Goal: Use online tool/utility: Utilize a website feature to perform a specific function

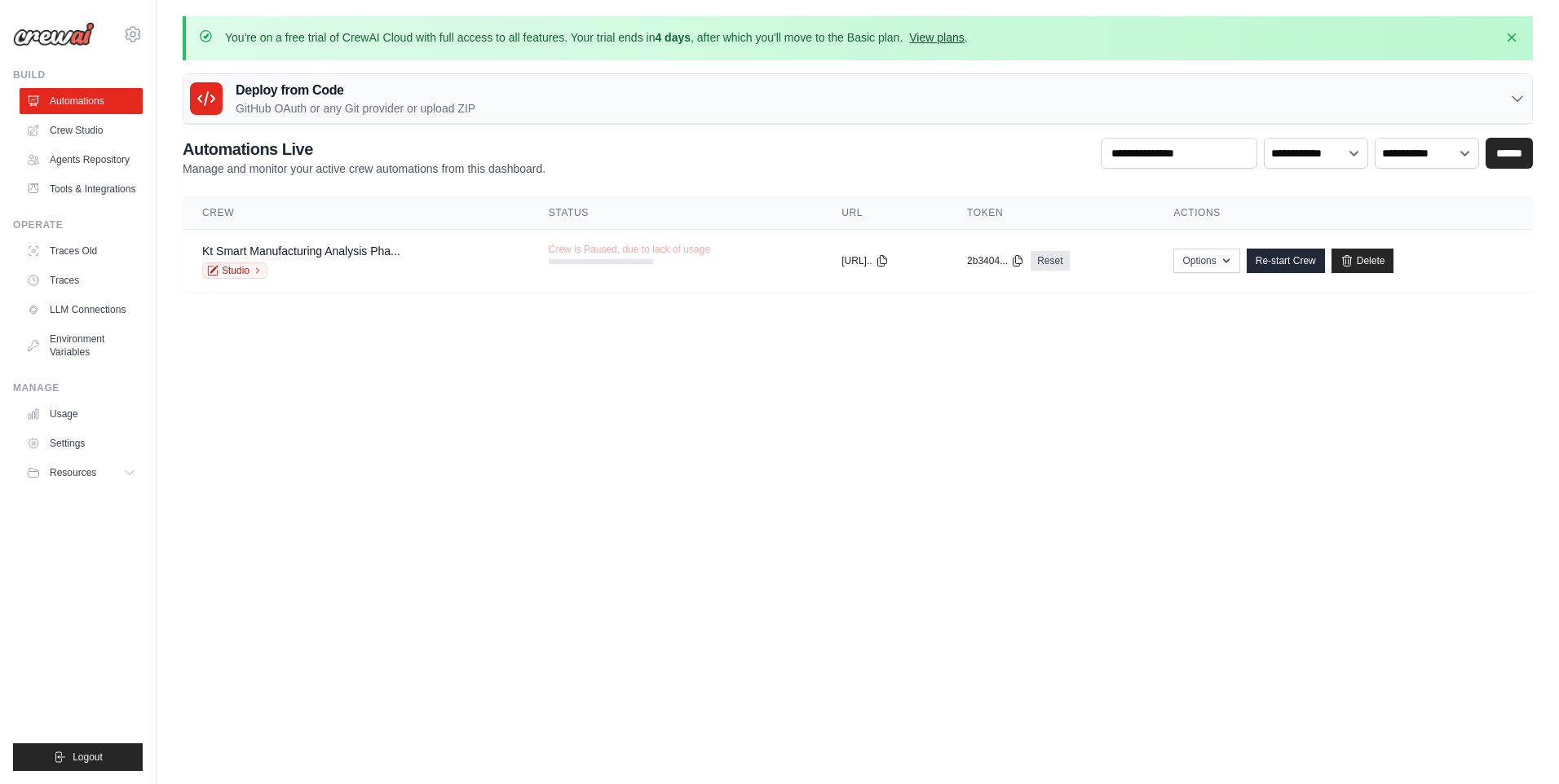
click at [963, 41] on link "View plans" at bounding box center [936, 38] width 55 height 13
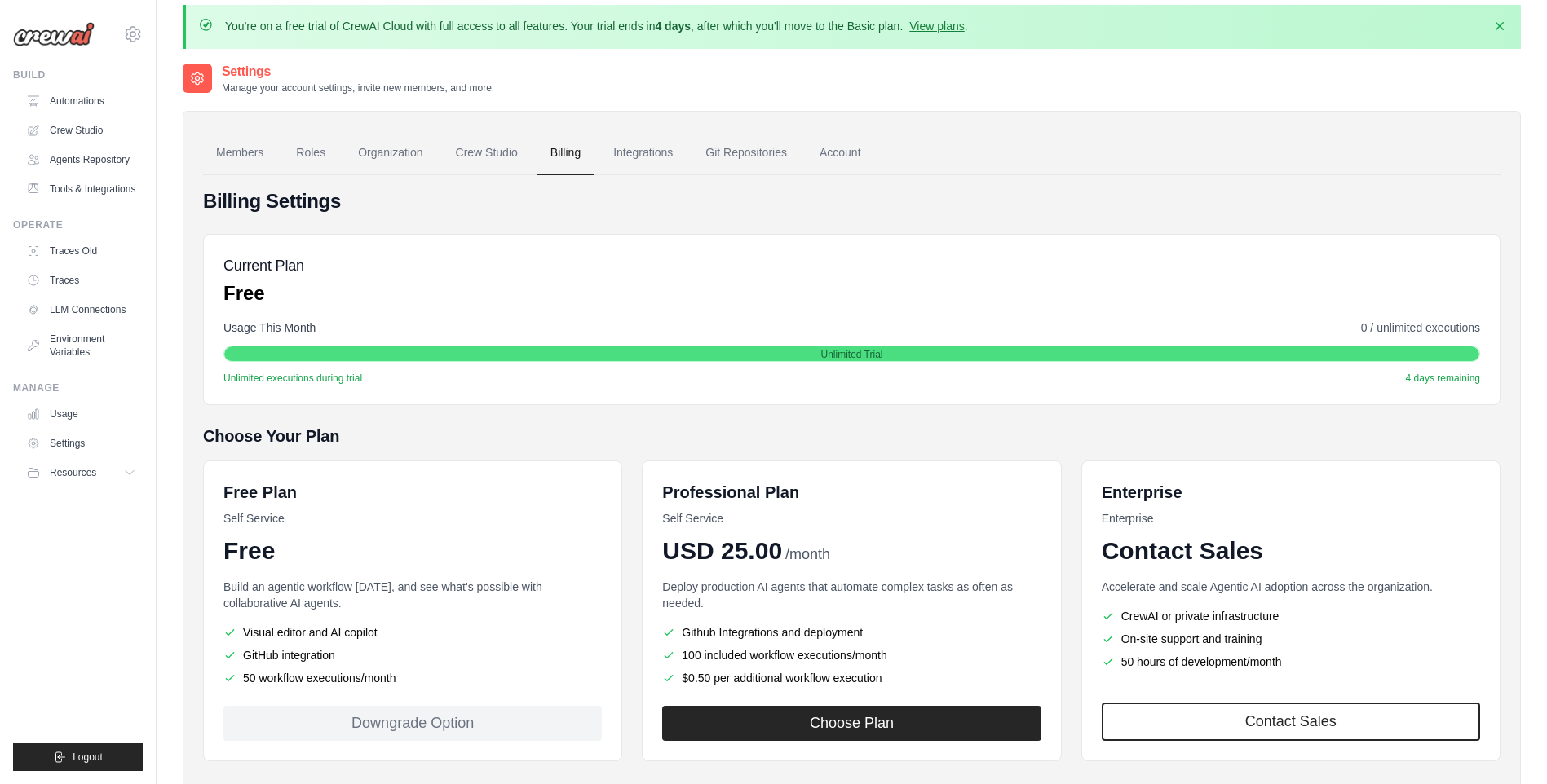
scroll to position [93, 0]
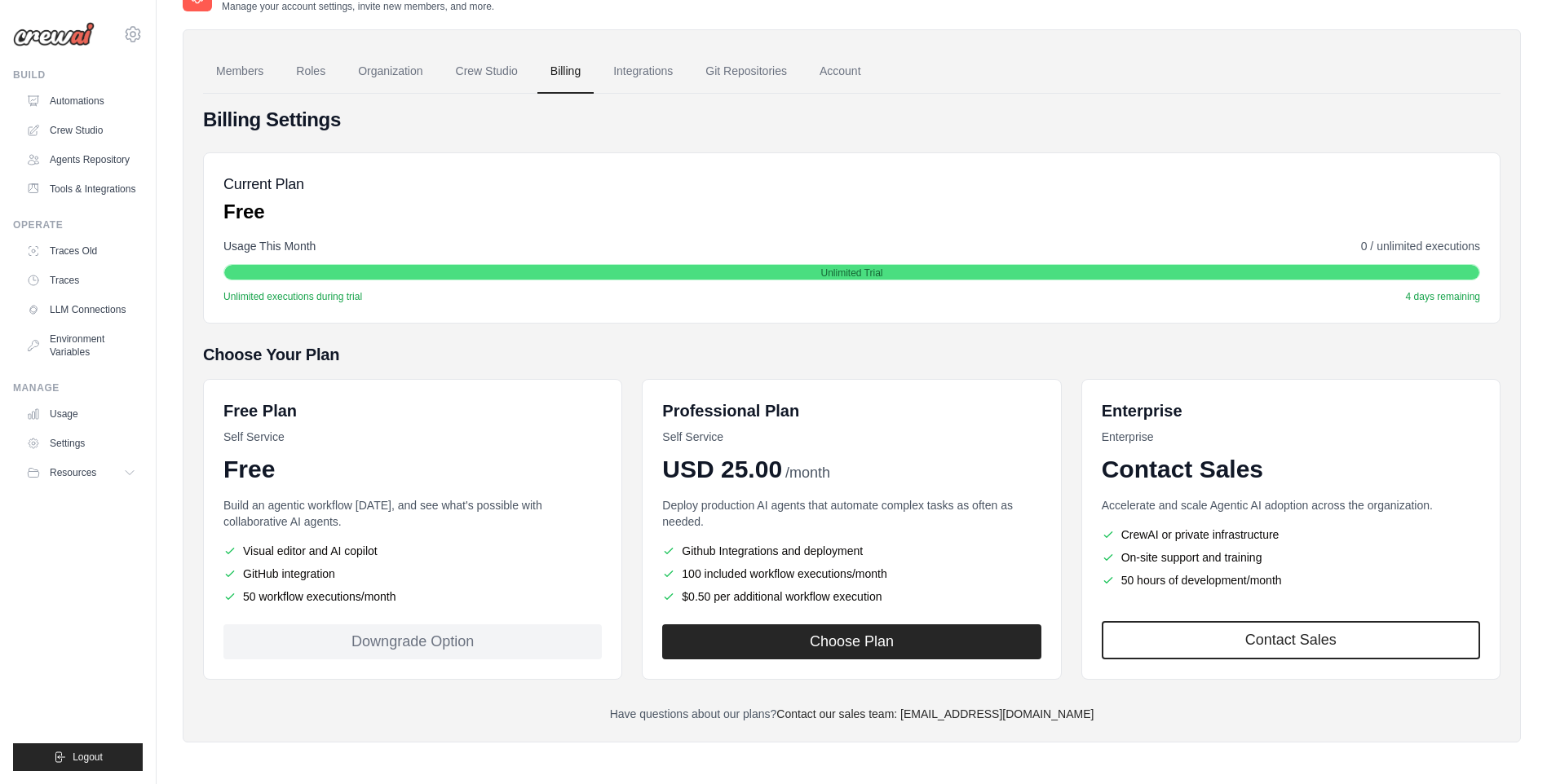
click at [469, 642] on div "Downgrade Option" at bounding box center [412, 641] width 378 height 35
click at [370, 268] on div "Unlimited Trial" at bounding box center [851, 272] width 1255 height 16
click at [290, 195] on div "Current Plan Free" at bounding box center [264, 198] width 81 height 52
drag, startPoint x: 283, startPoint y: 135, endPoint x: 293, endPoint y: 130, distance: 11.2
click at [283, 134] on div "Billing Settings Current Plan Free Usage This Month 0 / unlimited executions Un…" at bounding box center [851, 414] width 1297 height 615
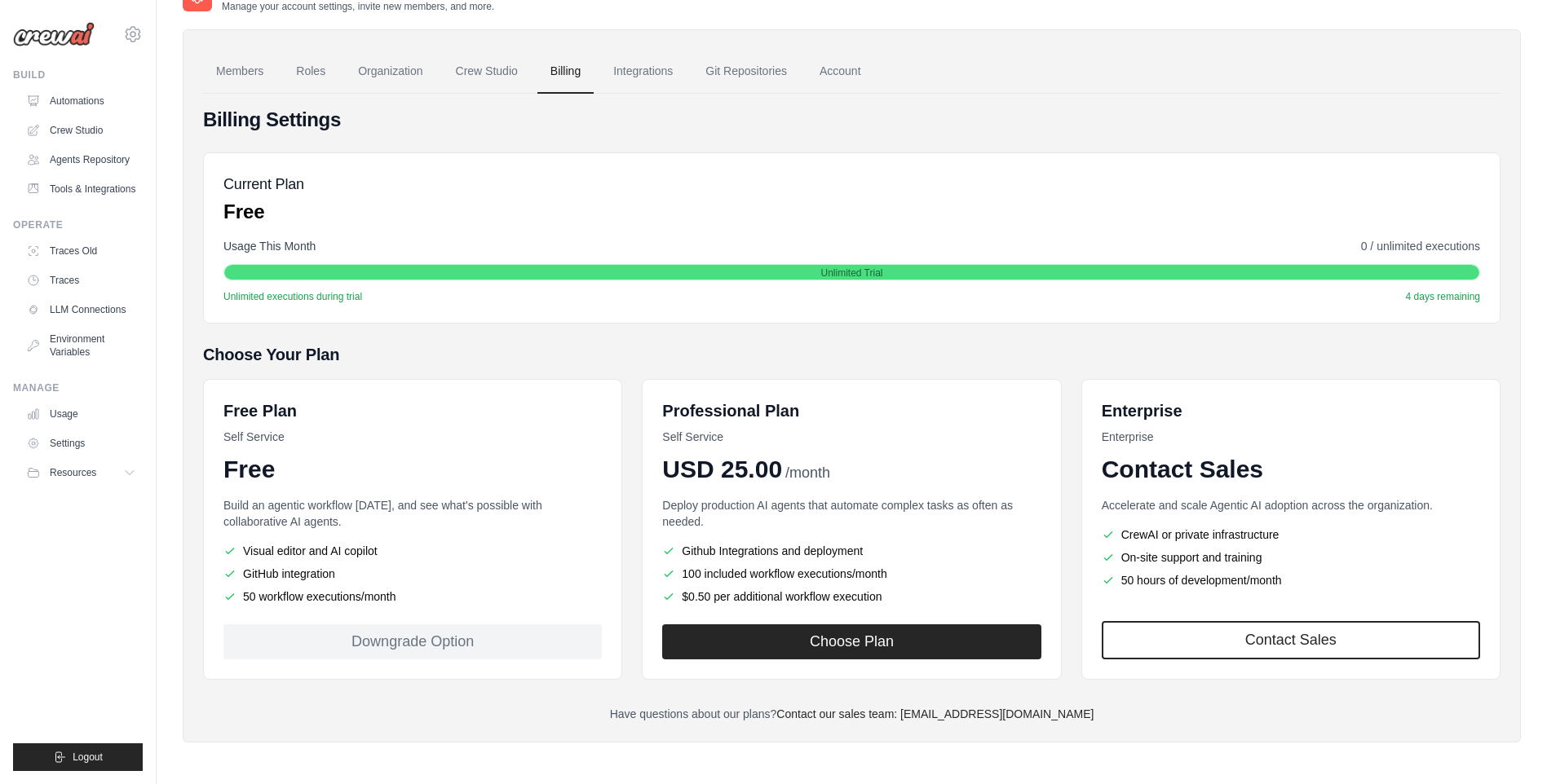
click at [944, 352] on h5 "Choose Your Plan" at bounding box center [851, 354] width 1297 height 23
click at [92, 130] on link "Crew Studio" at bounding box center [82, 131] width 123 height 26
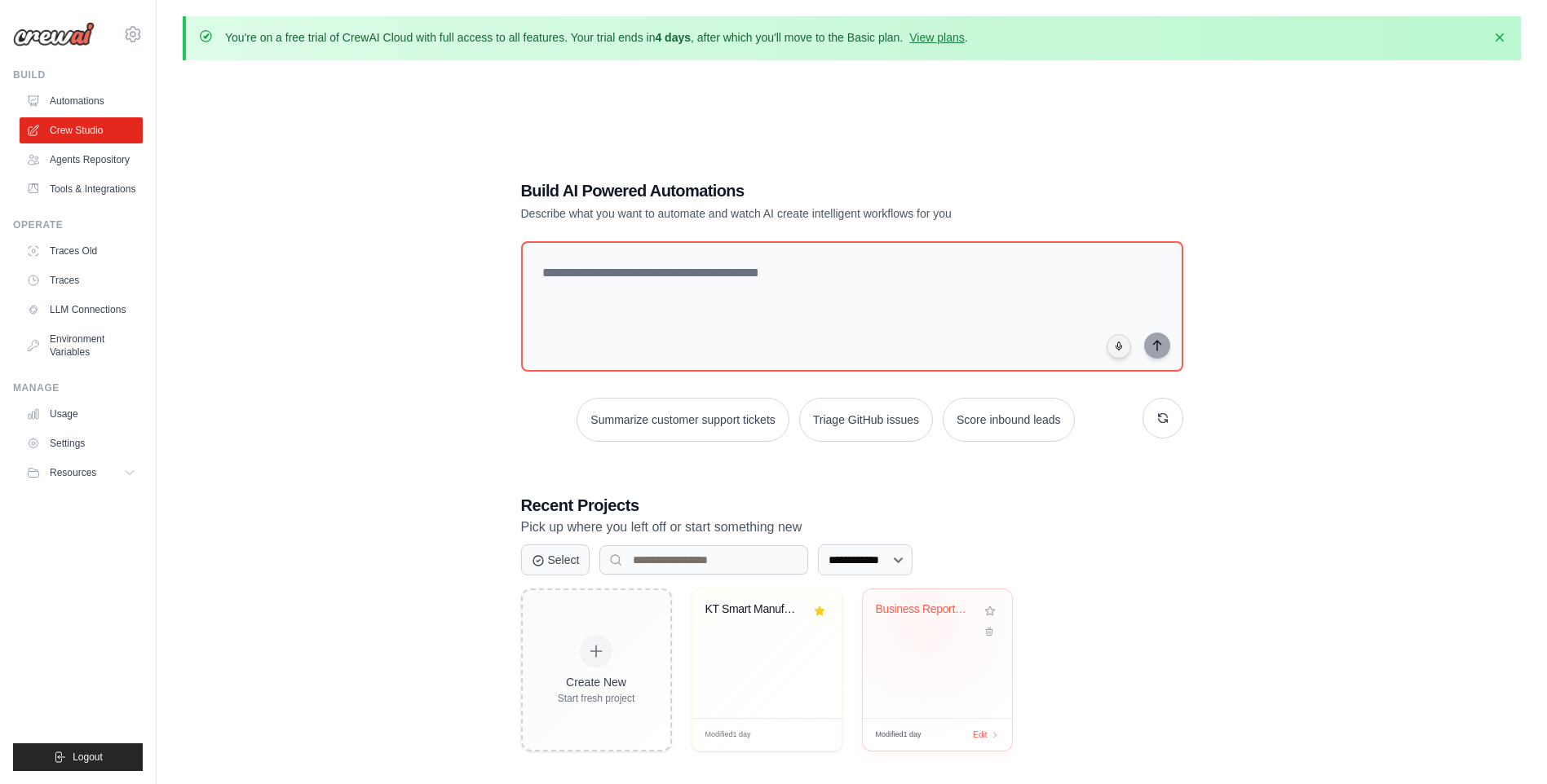
click at [922, 618] on div "Business Report Template Builder" at bounding box center [925, 612] width 99 height 21
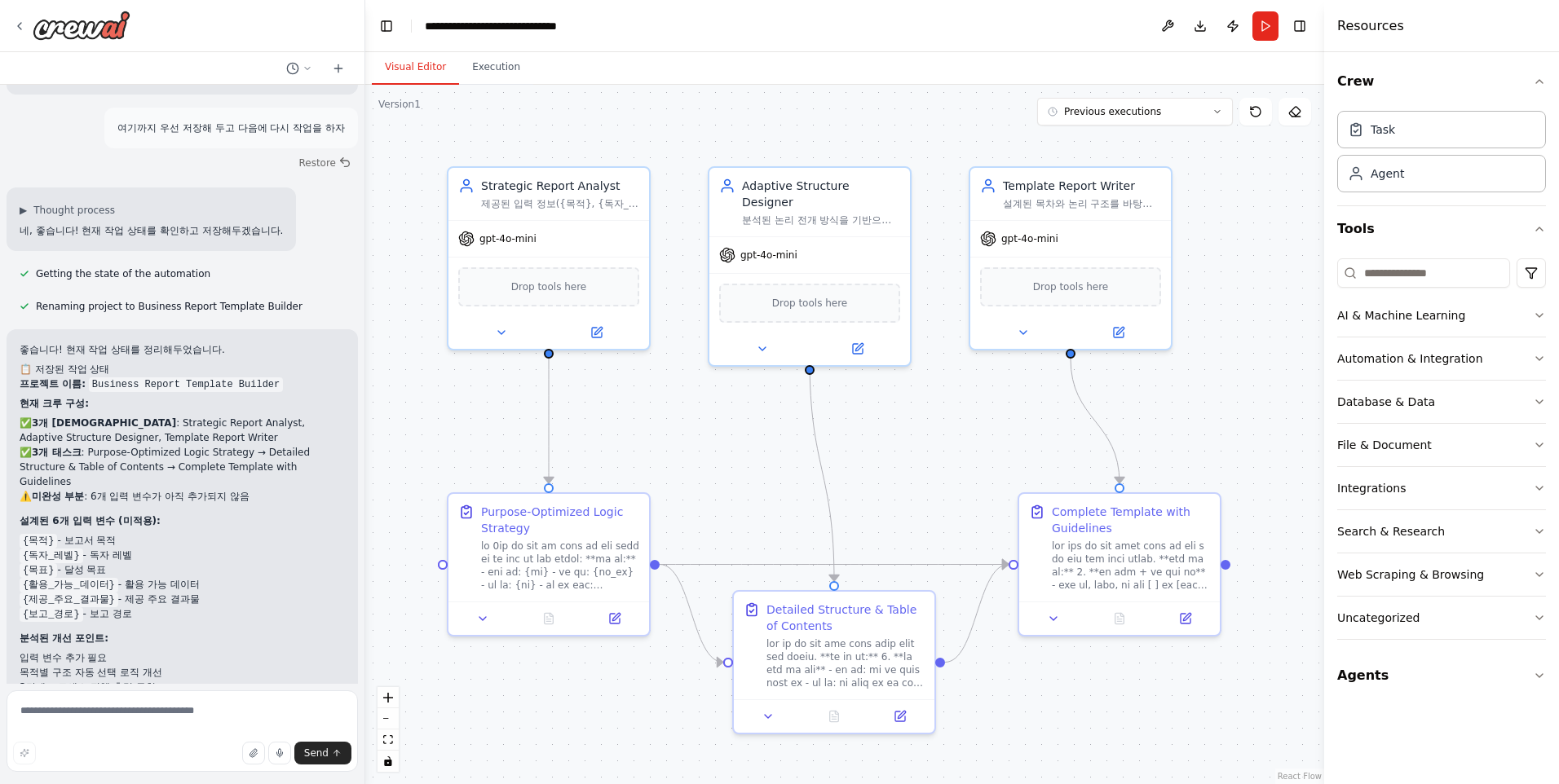
scroll to position [9365, 0]
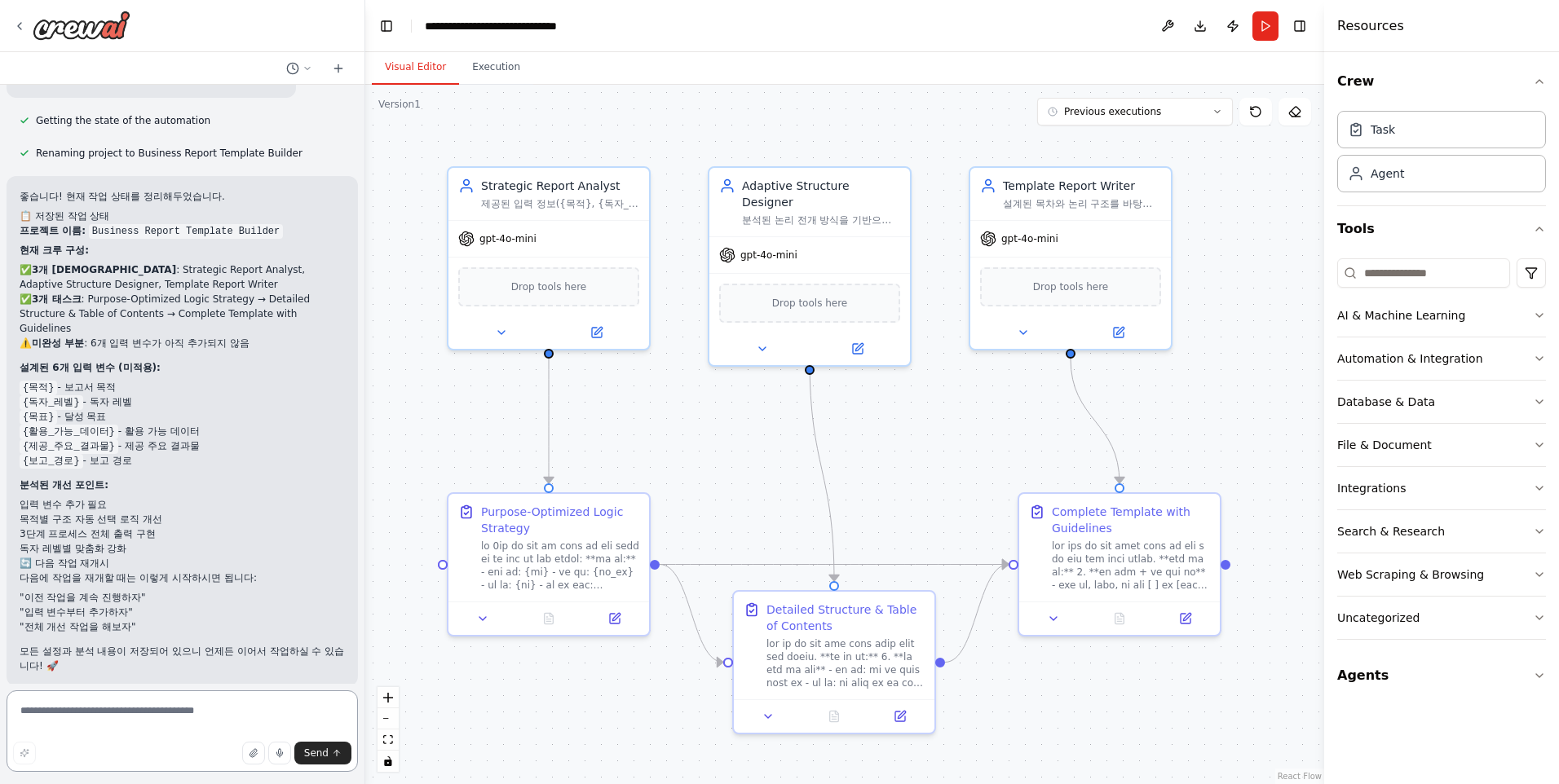
click at [92, 717] on textarea at bounding box center [182, 730] width 352 height 81
type textarea "*"
type textarea "**********"
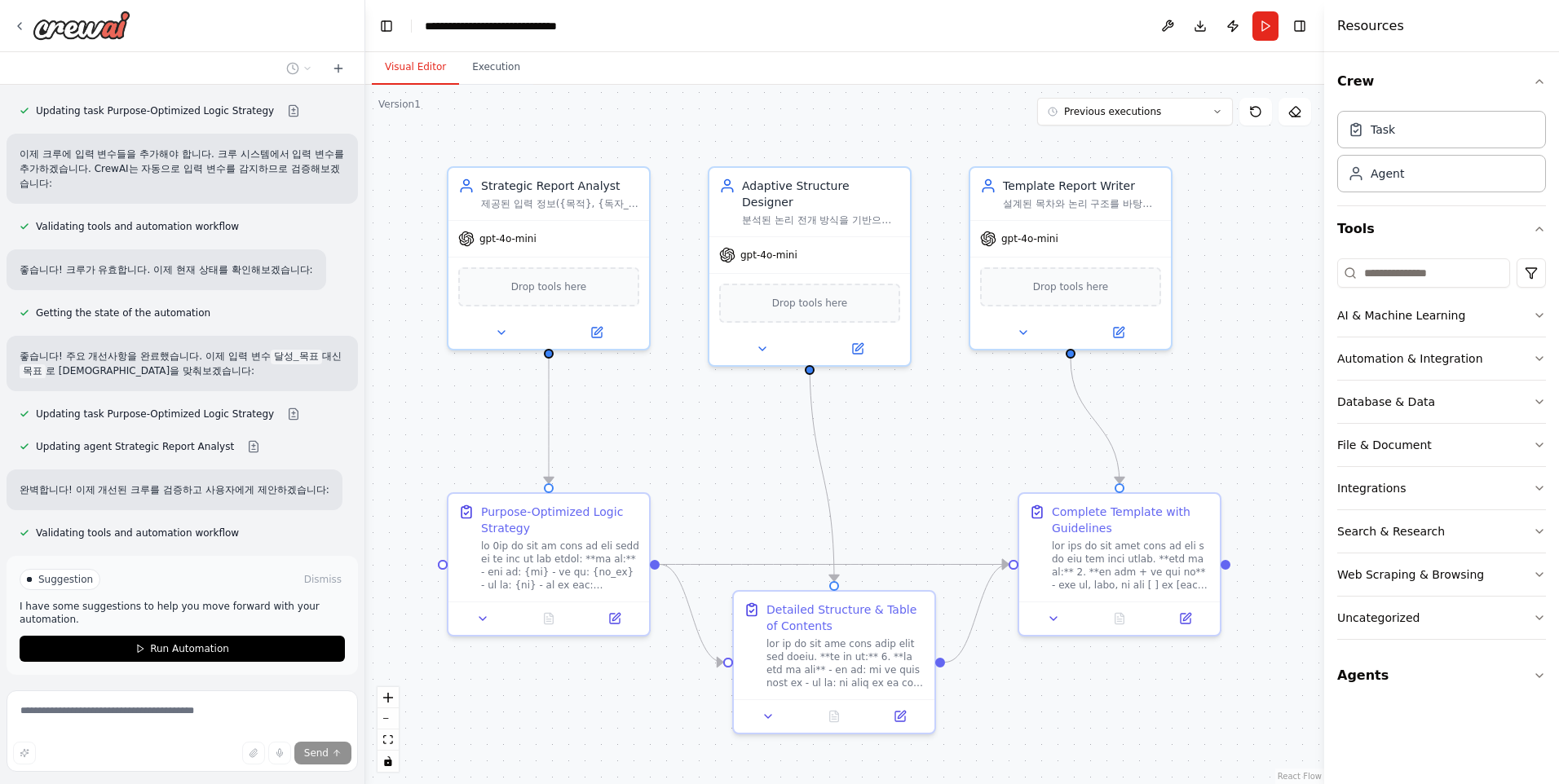
scroll to position [10468, 0]
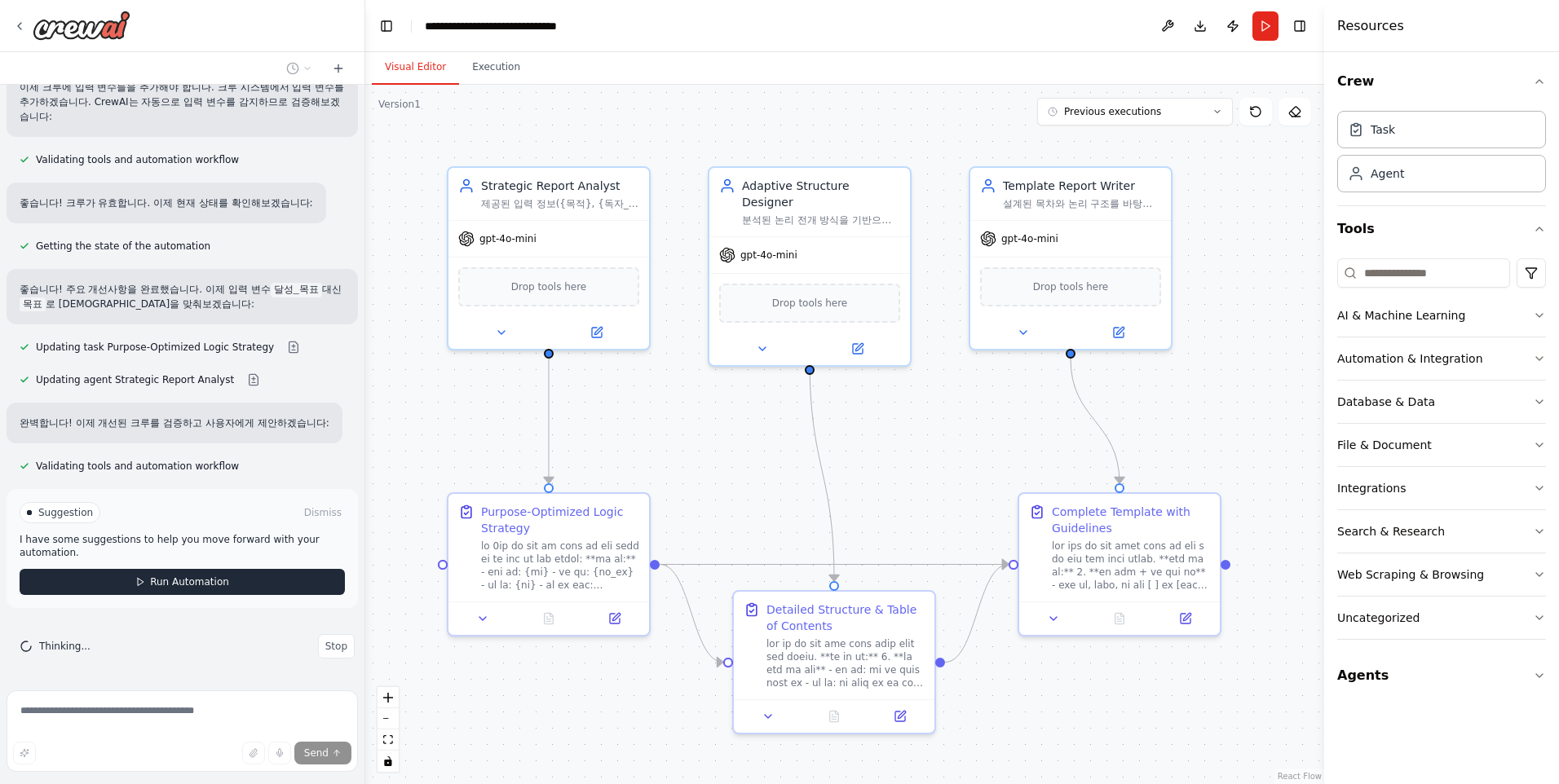
click at [200, 581] on span "Run Automation" at bounding box center [189, 582] width 79 height 13
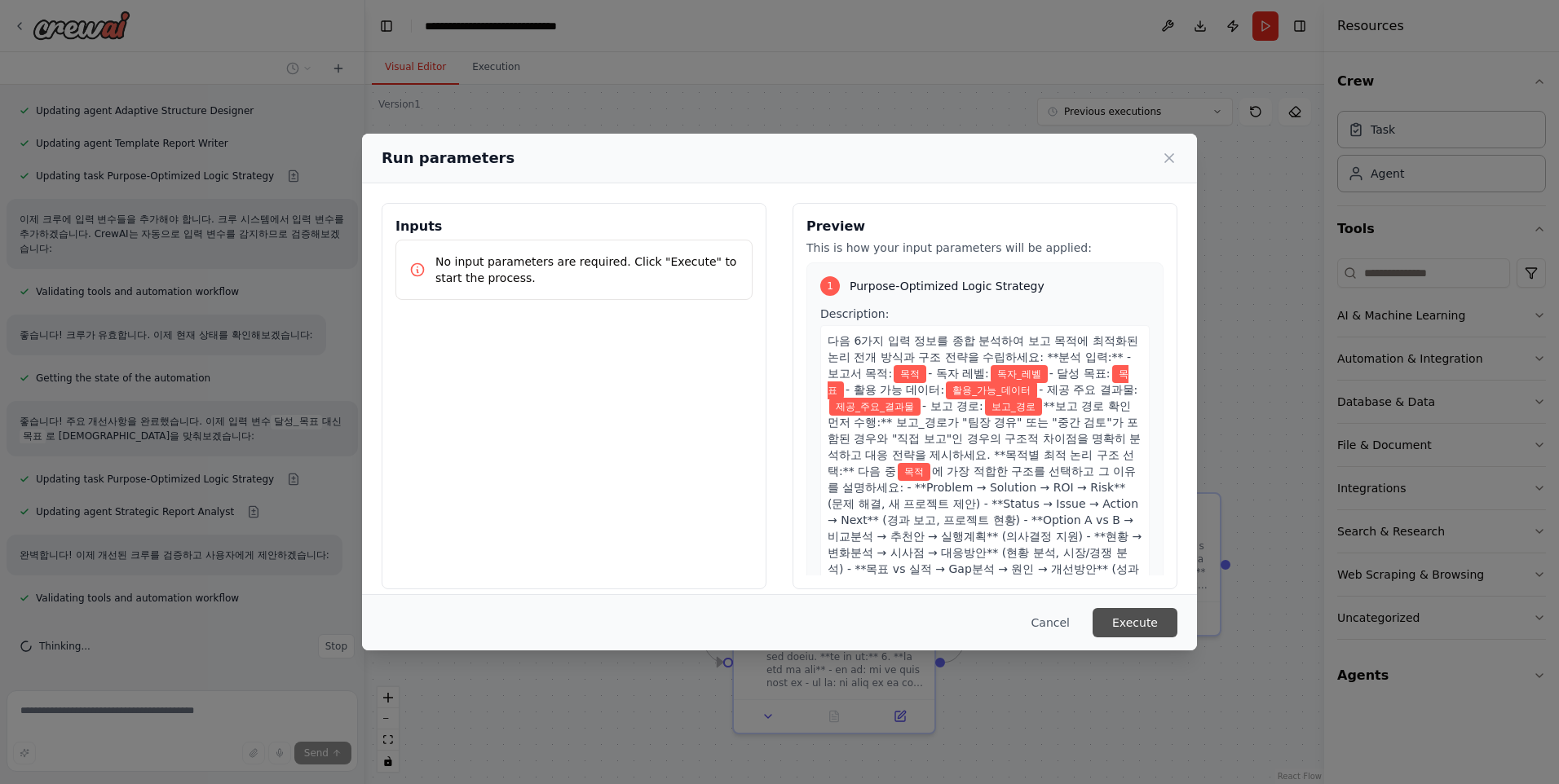
click at [1142, 626] on button "Execute" at bounding box center [1135, 622] width 85 height 29
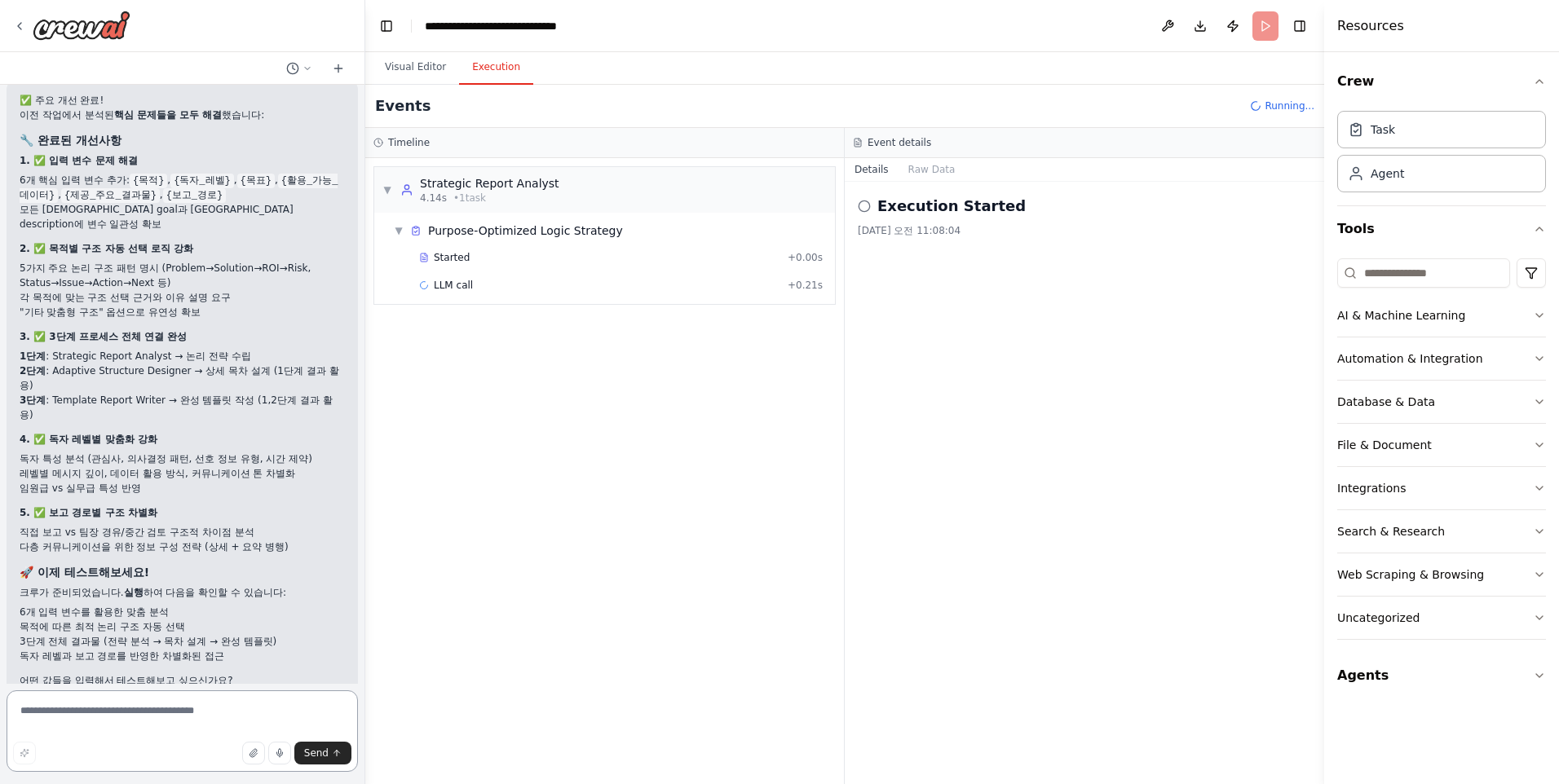
scroll to position [10892, 0]
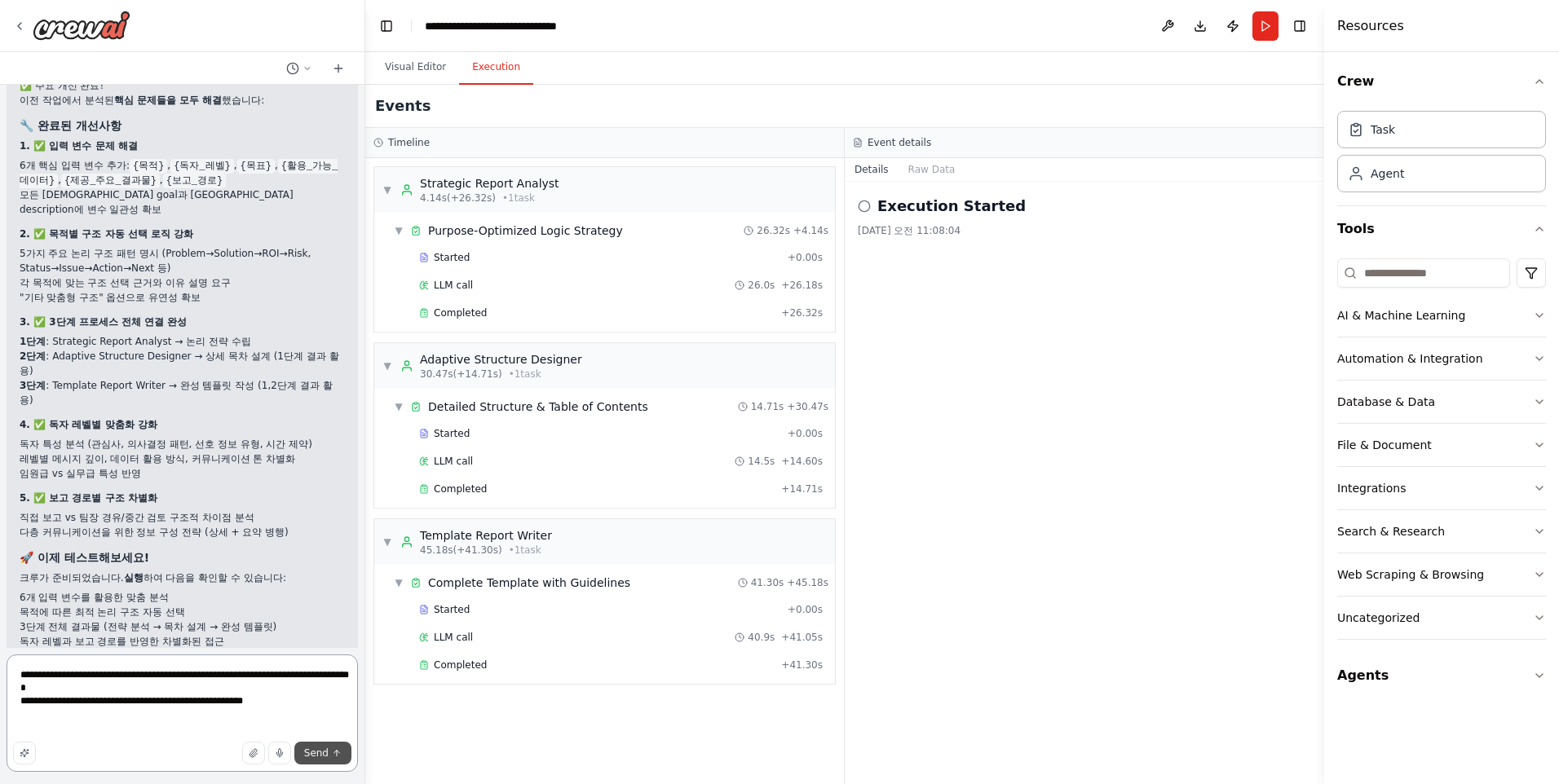
type textarea "**********"
click at [328, 744] on button "Send" at bounding box center [322, 753] width 57 height 23
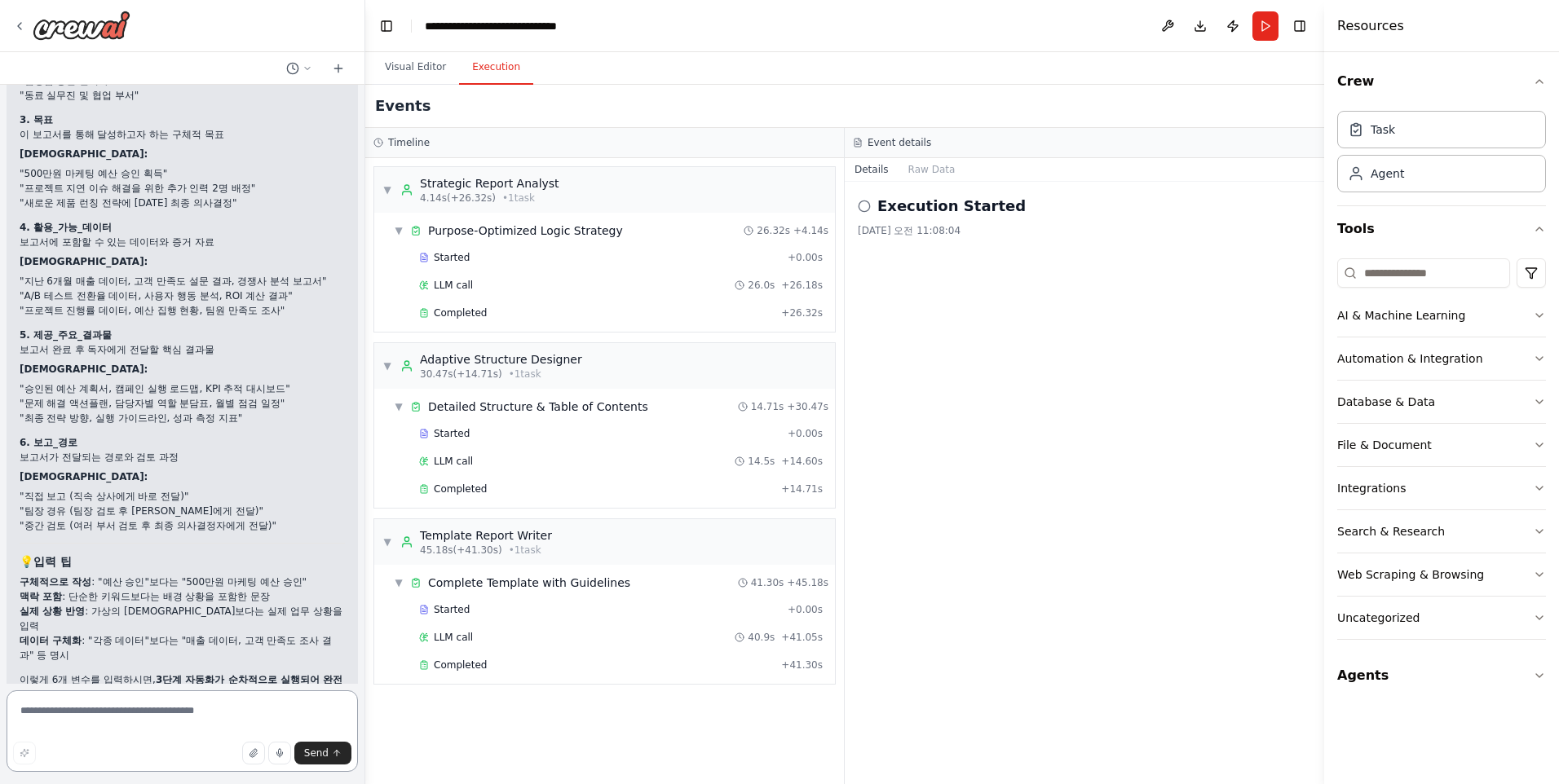
scroll to position [12268, 0]
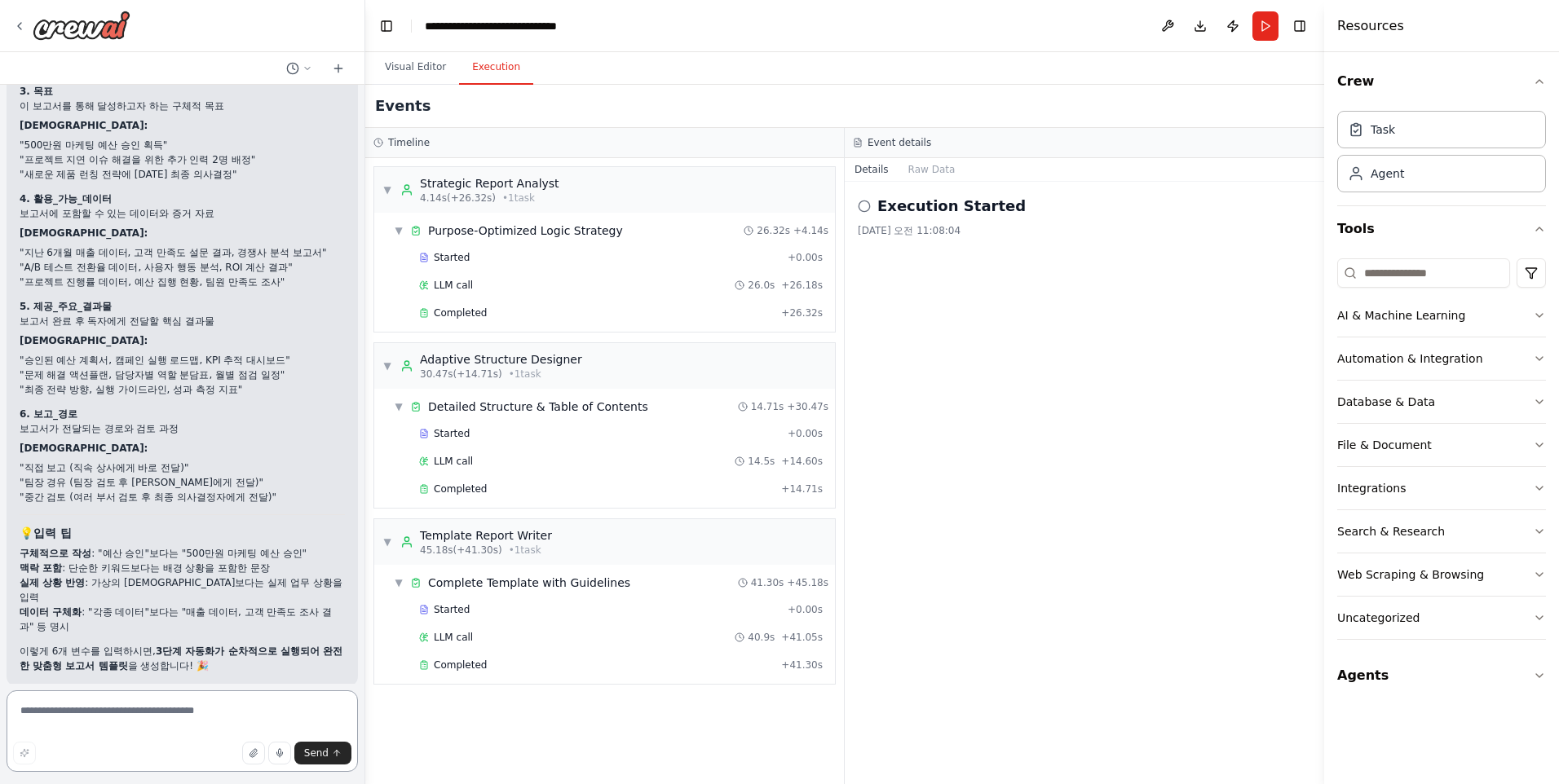
click at [73, 711] on textarea at bounding box center [182, 730] width 352 height 81
type textarea "*********"
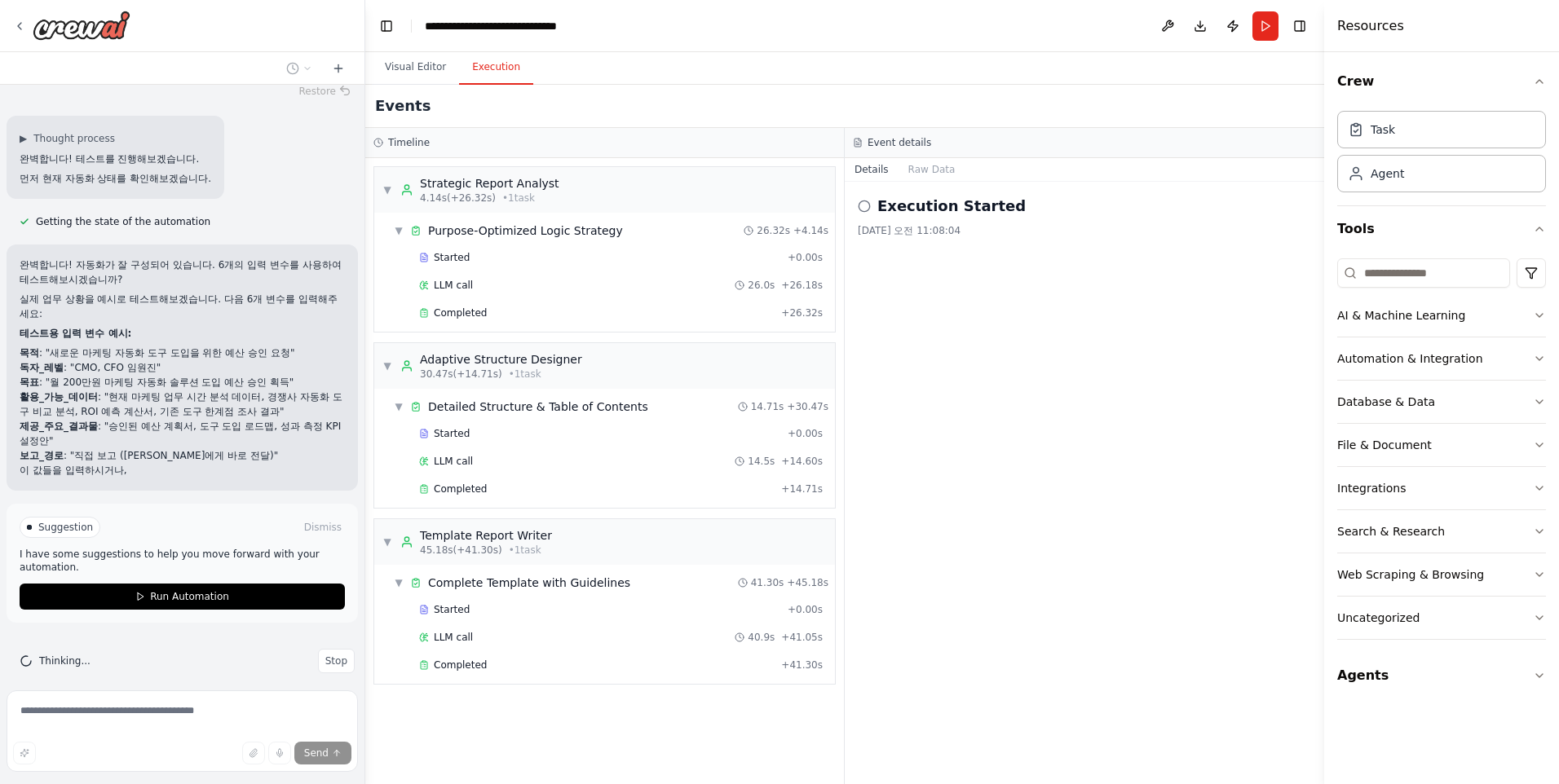
scroll to position [12965, 0]
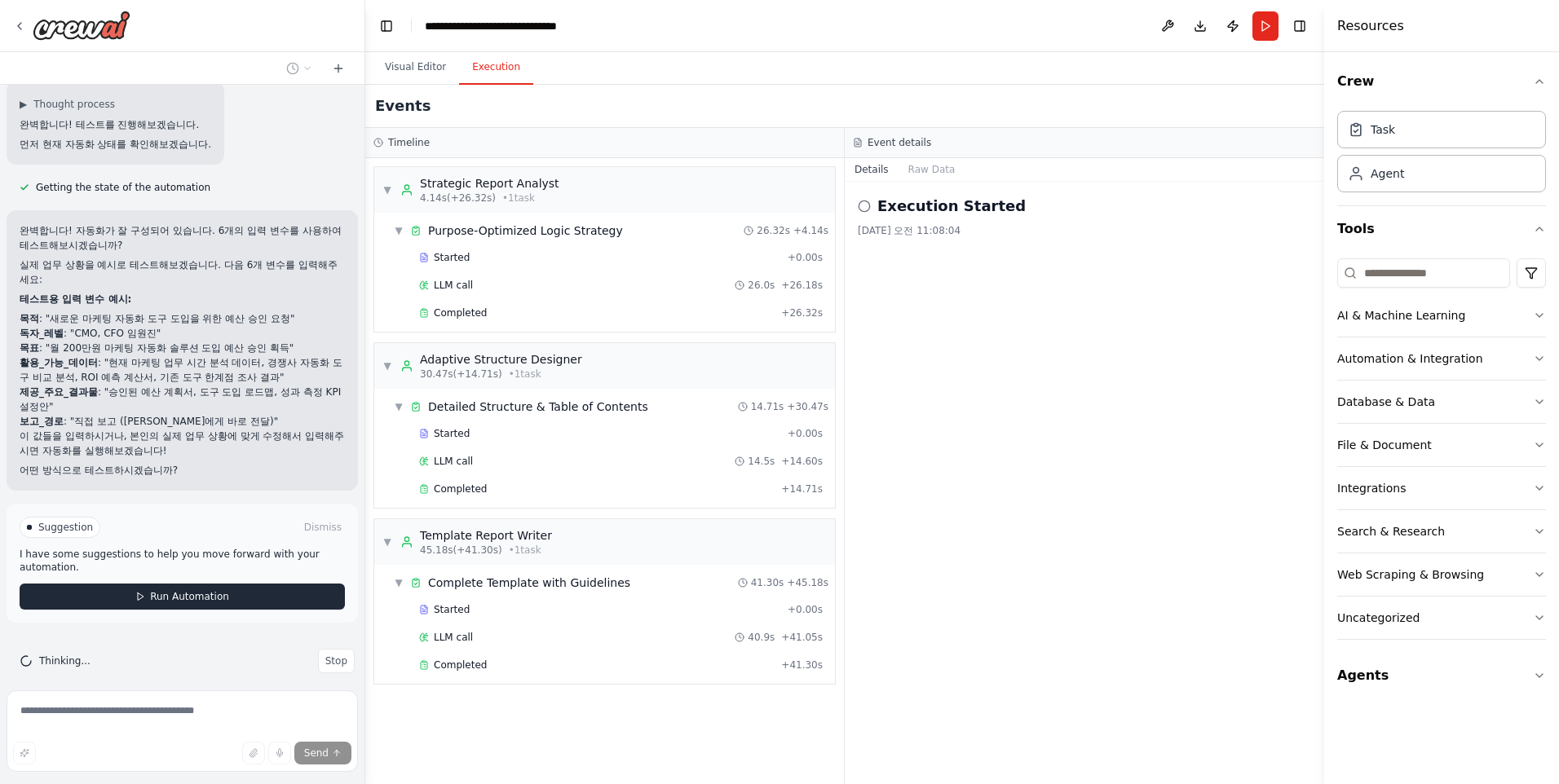
click at [177, 590] on span "Run Automation" at bounding box center [189, 596] width 79 height 13
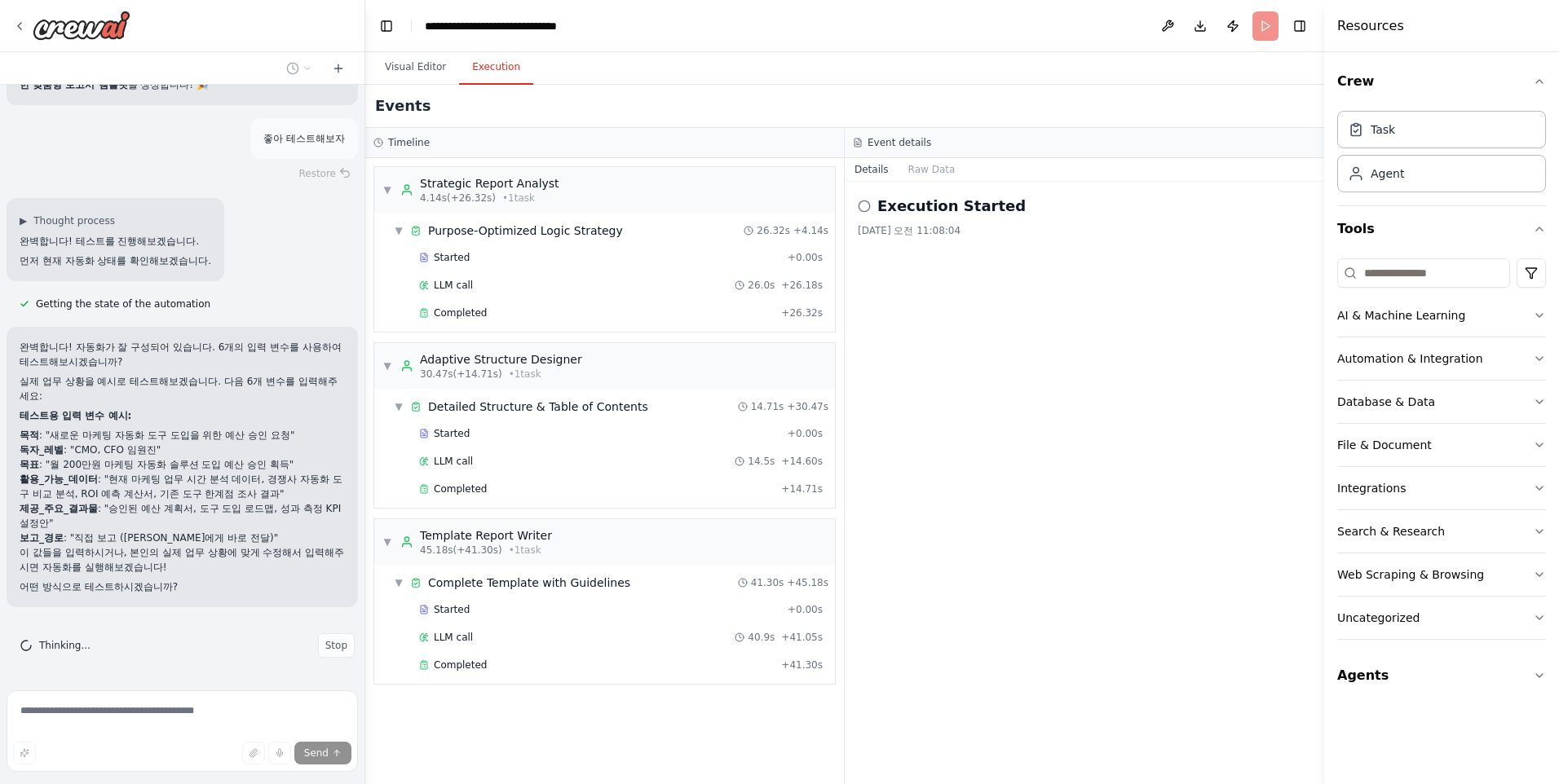
scroll to position [12833, 0]
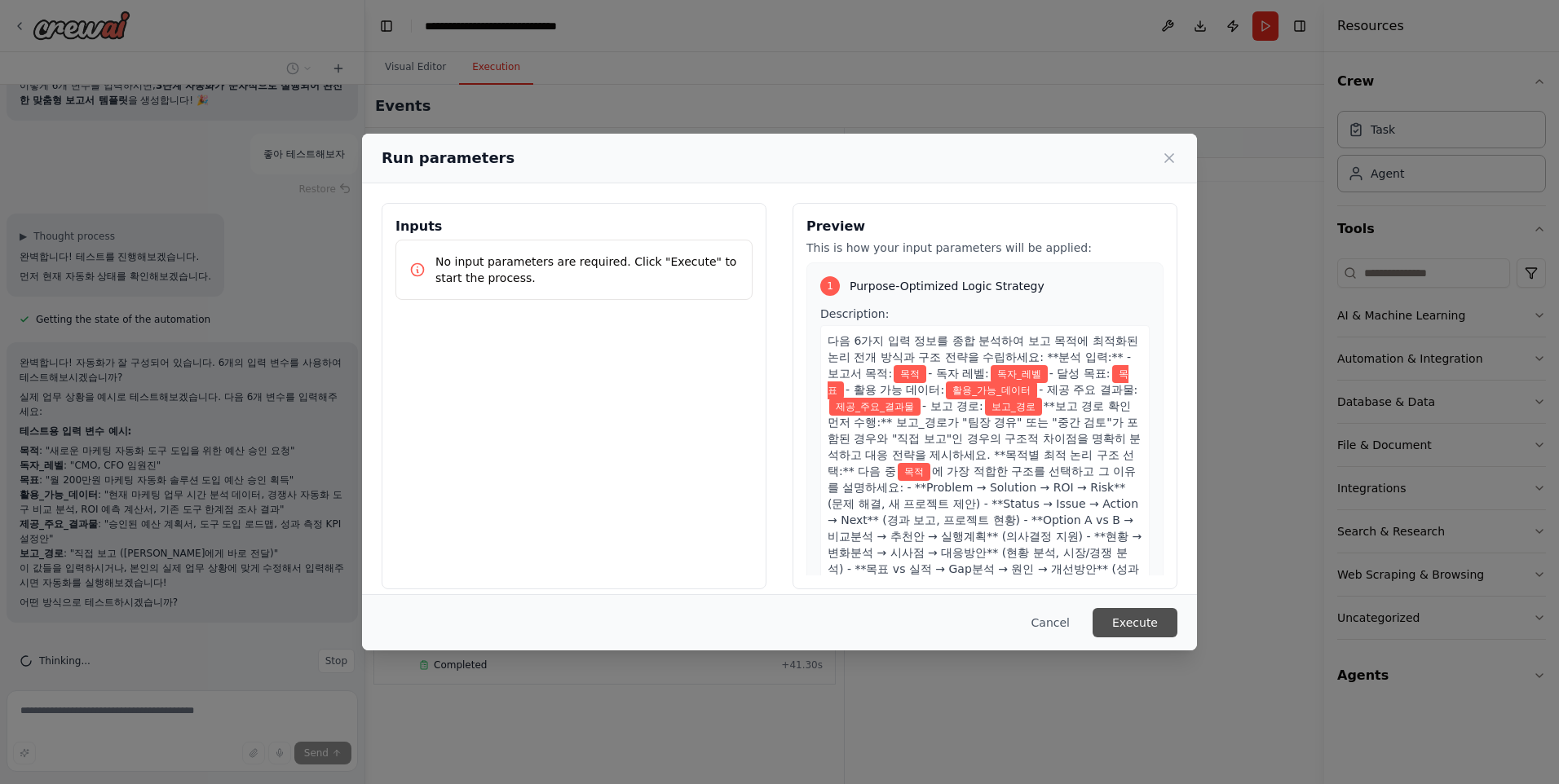
click at [1120, 624] on button "Execute" at bounding box center [1135, 622] width 85 height 29
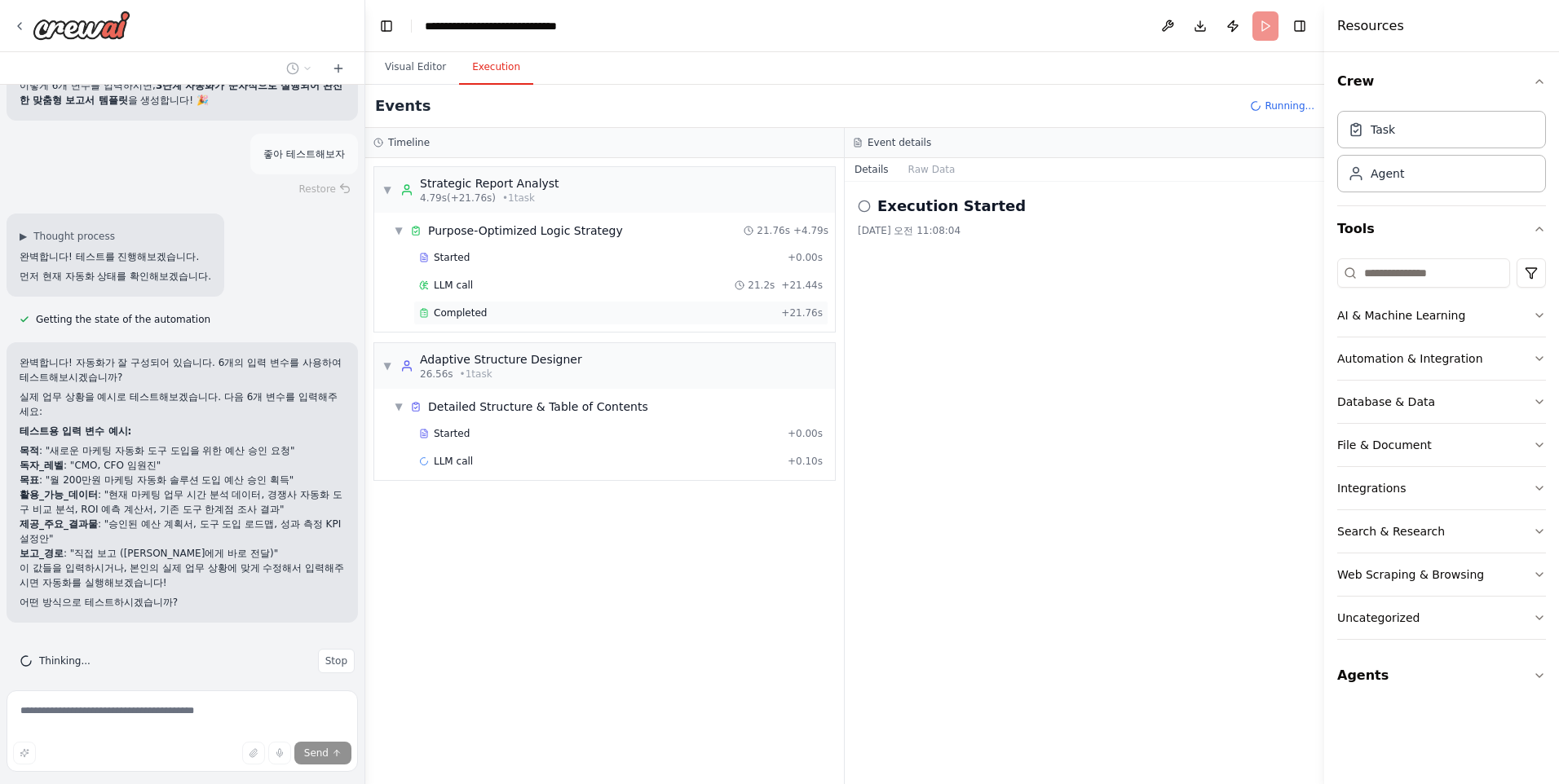
click at [455, 317] on span "Completed" at bounding box center [460, 313] width 53 height 13
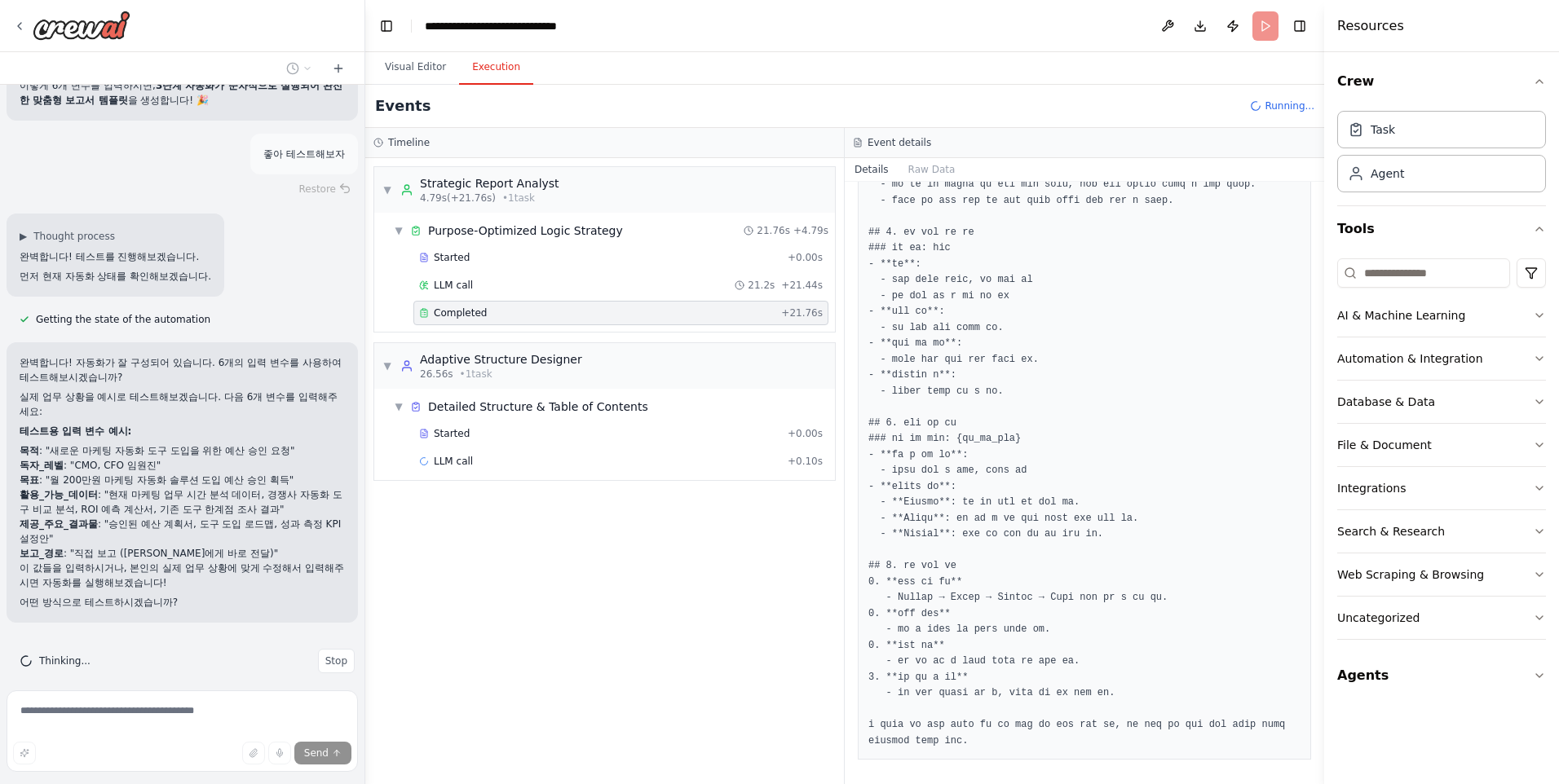
scroll to position [1075, 0]
click at [456, 486] on span "Completed" at bounding box center [460, 489] width 53 height 13
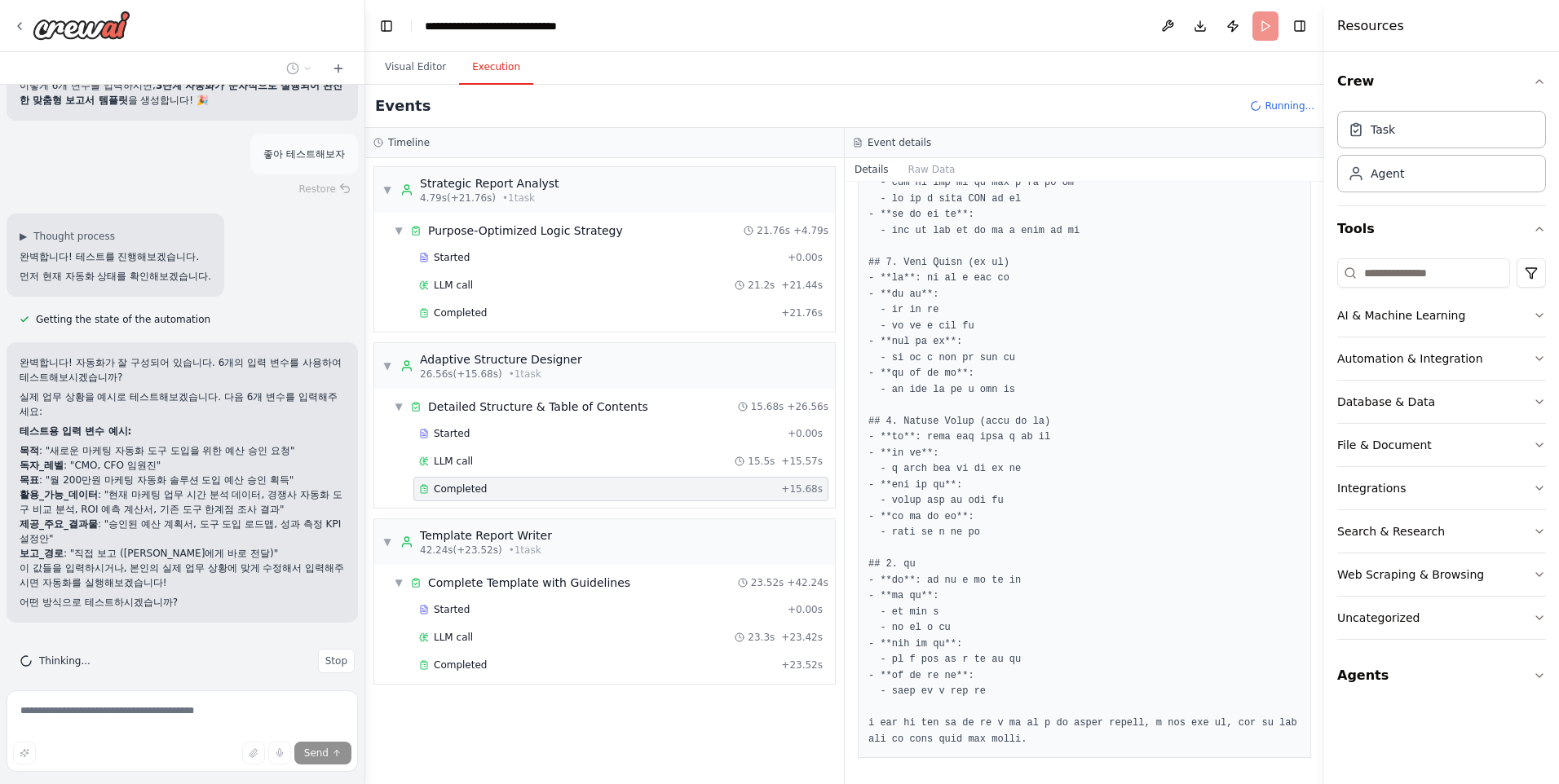
scroll to position [12965, 0]
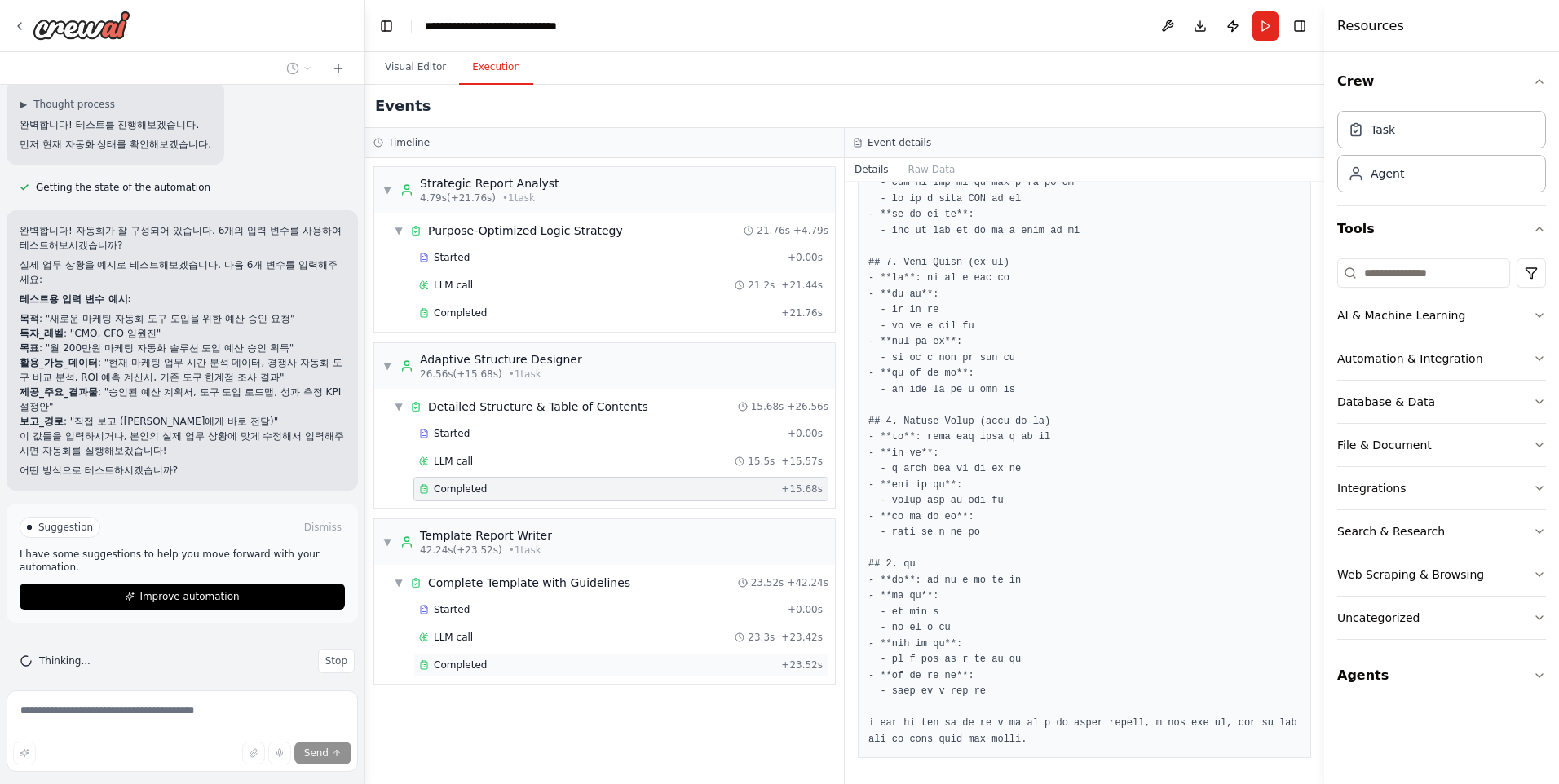
click at [455, 666] on span "Completed" at bounding box center [460, 665] width 53 height 13
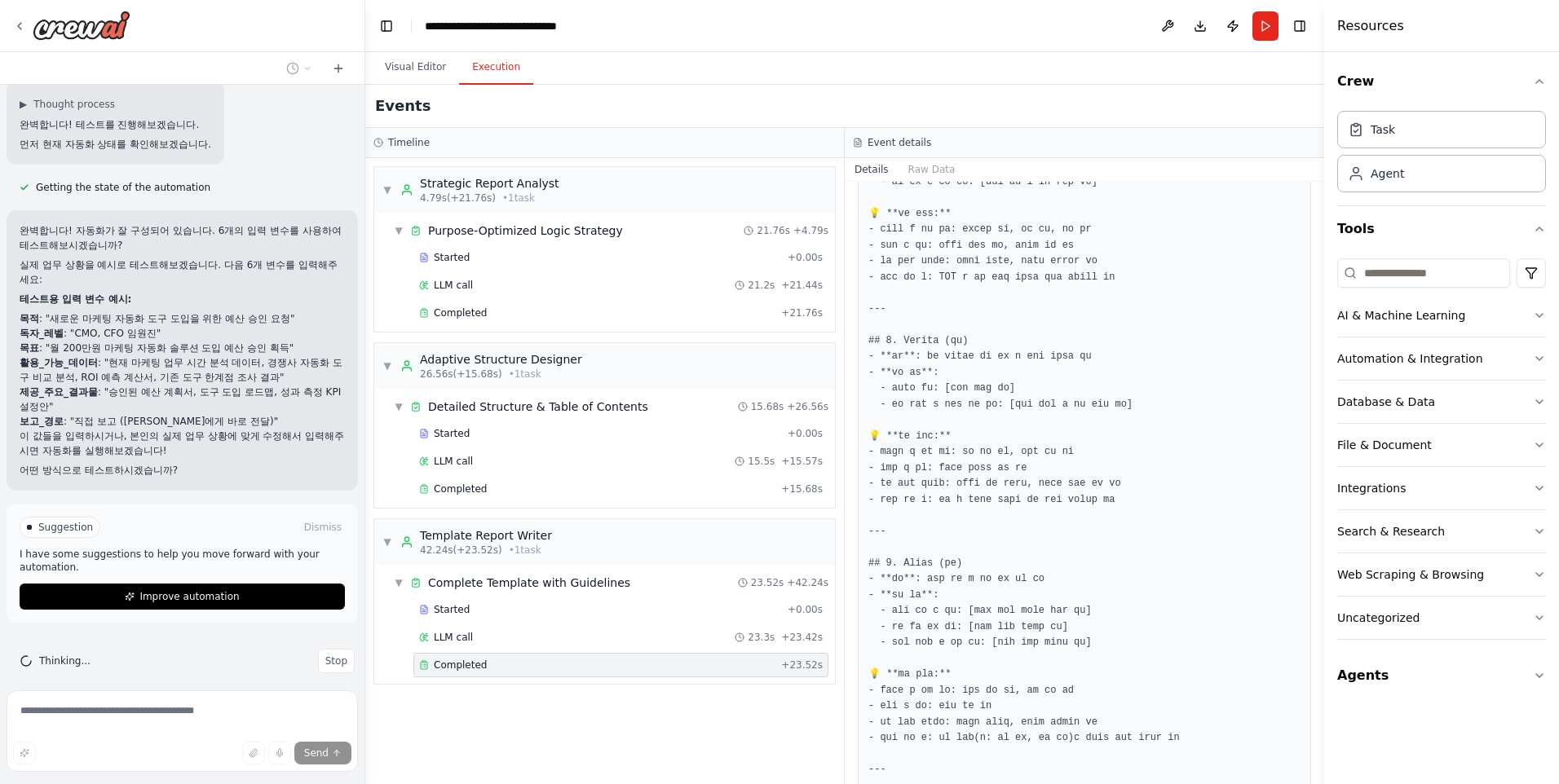
scroll to position [985, 0]
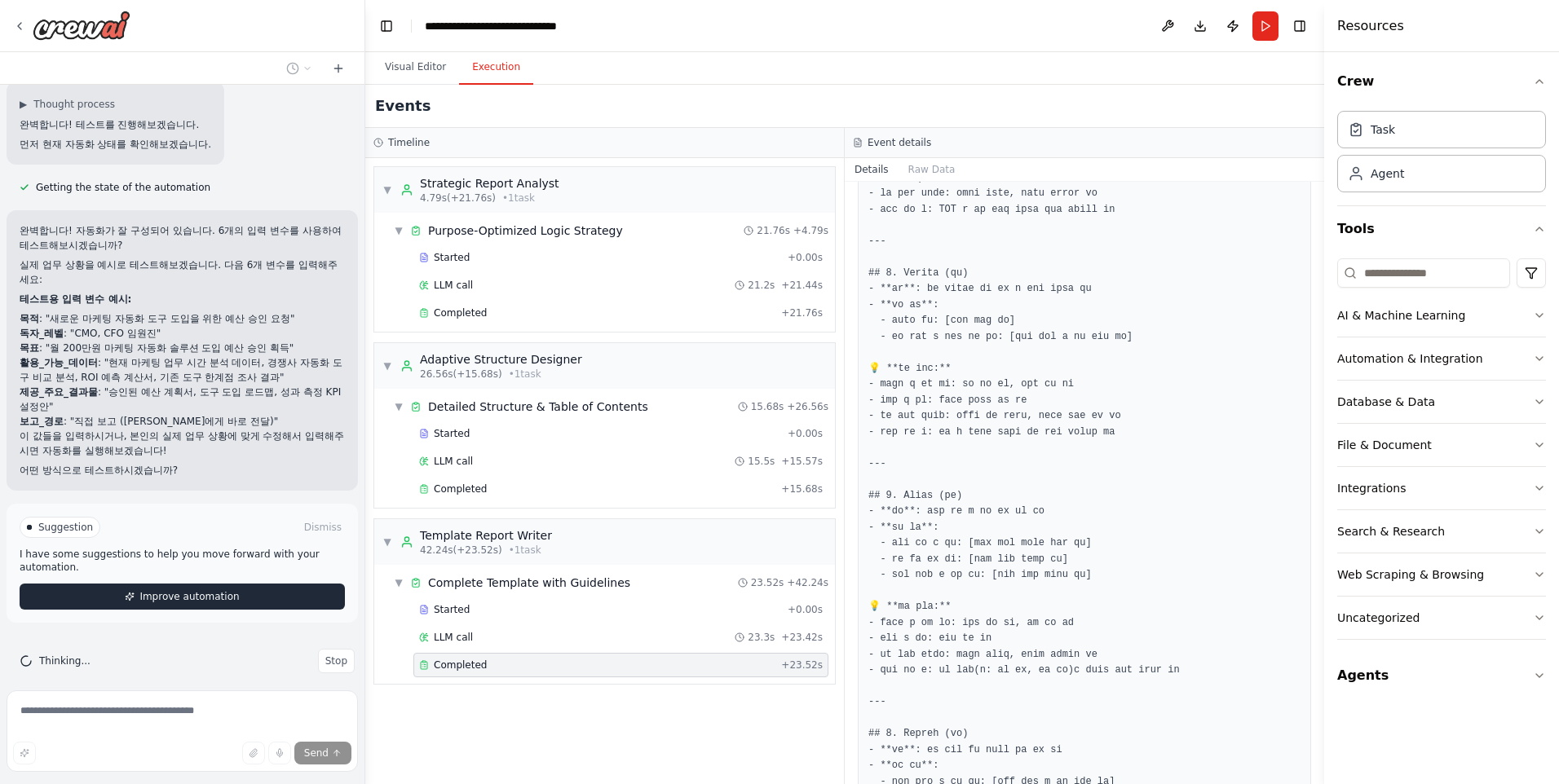
click at [189, 583] on button "Improve automation" at bounding box center [182, 596] width 325 height 26
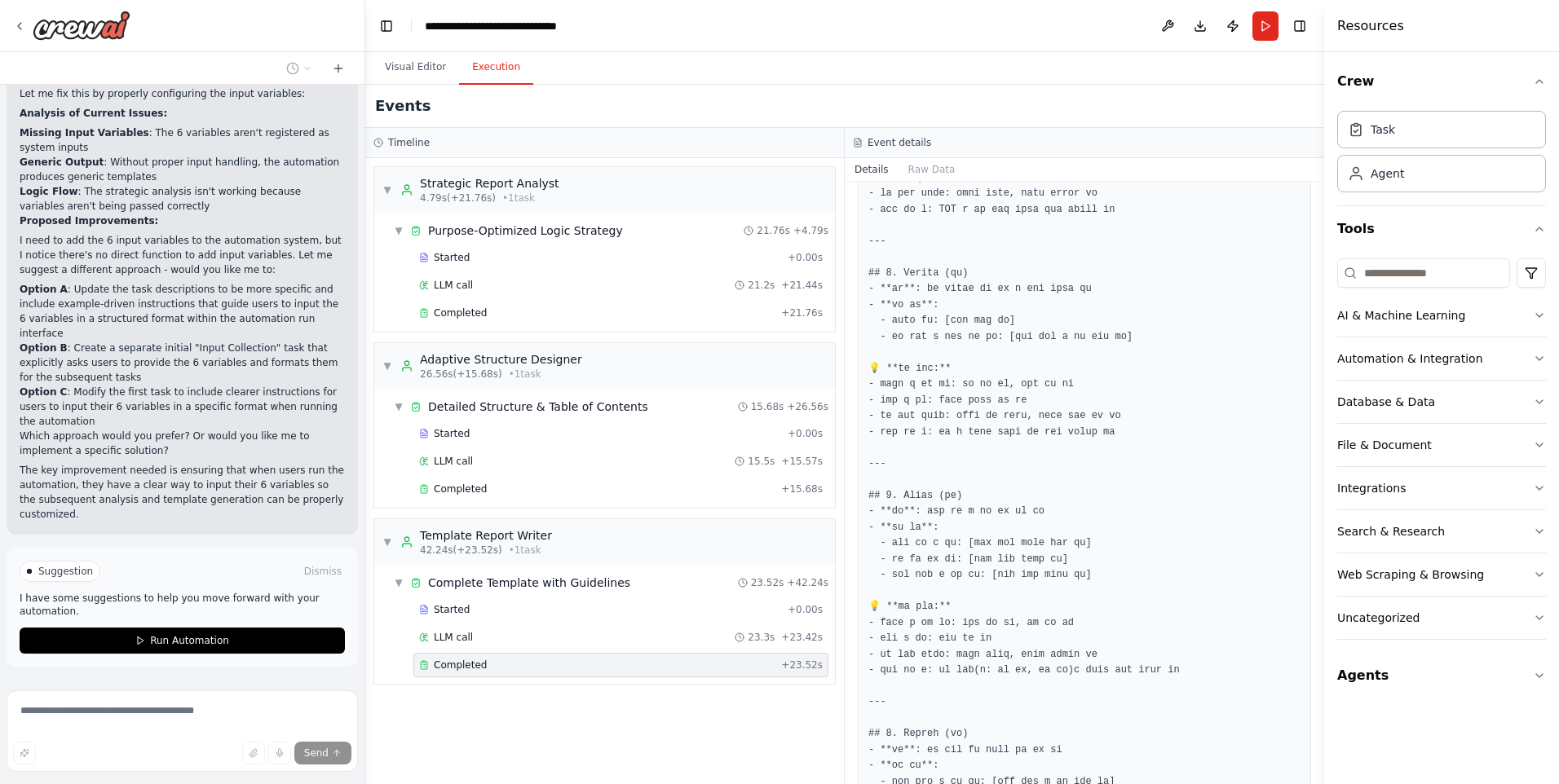
scroll to position [13928, 0]
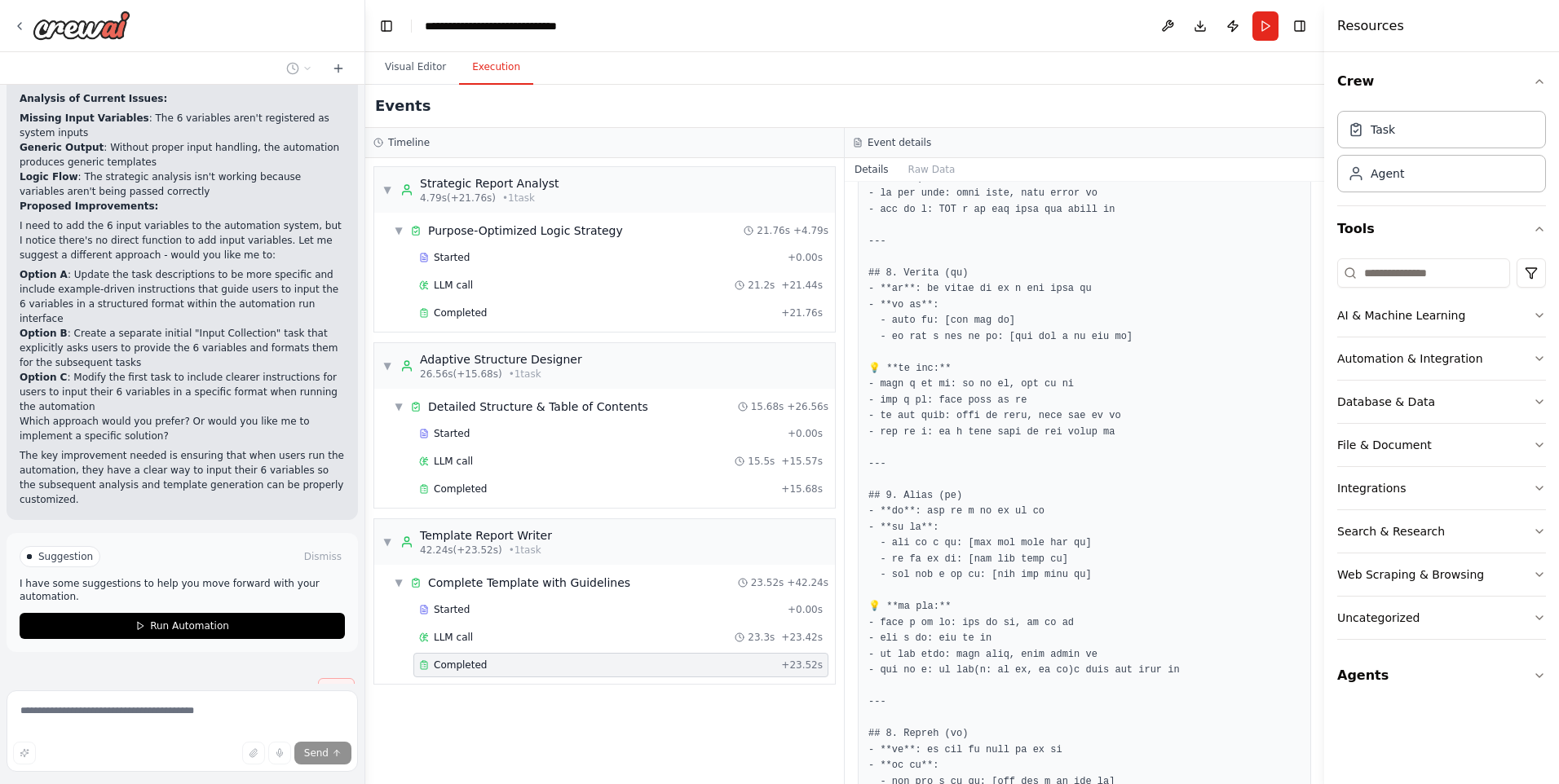
click at [325, 684] on span "Stop" at bounding box center [336, 691] width 22 height 13
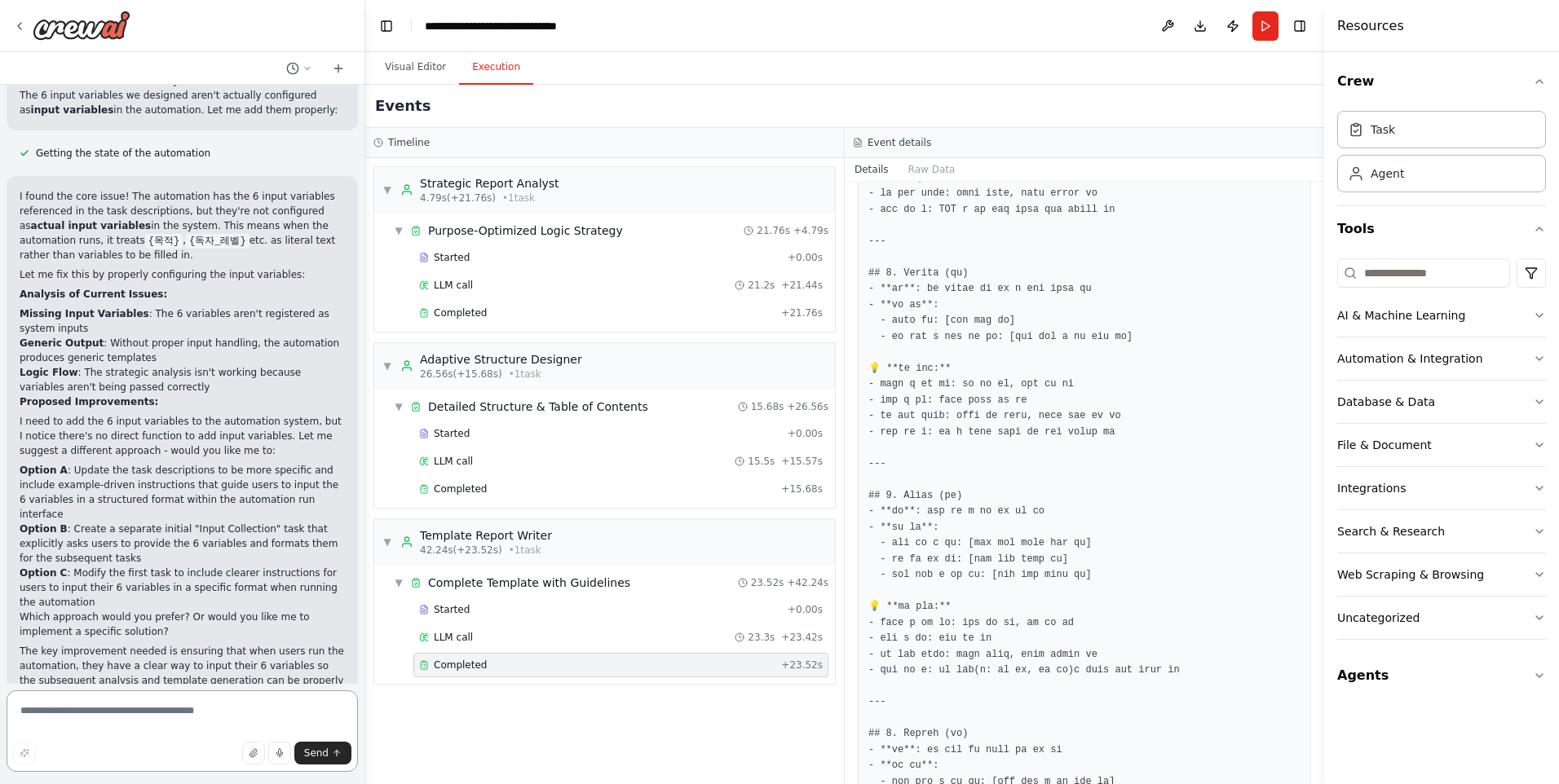
click at [107, 710] on textarea at bounding box center [182, 730] width 352 height 81
type textarea "********"
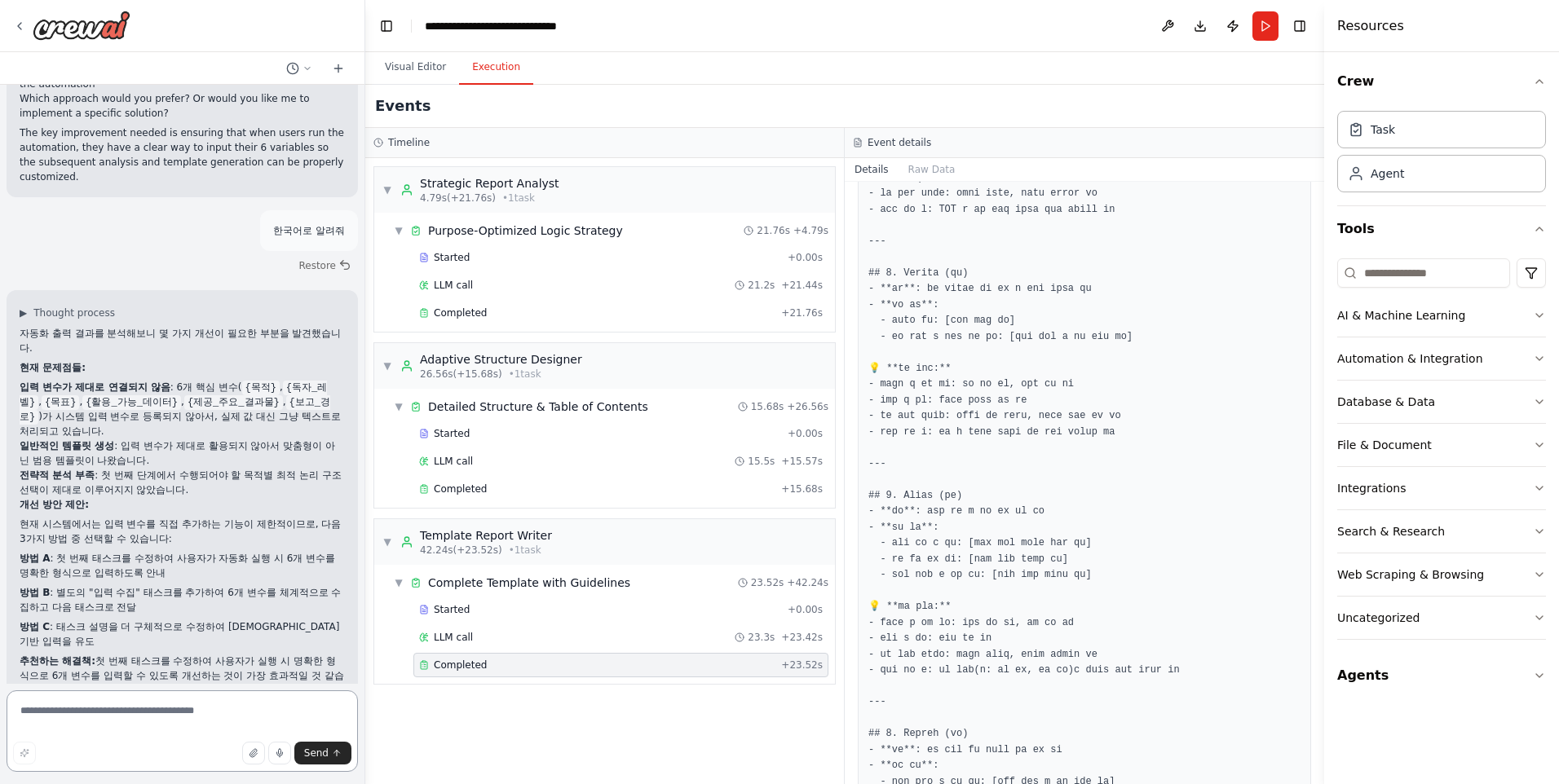
scroll to position [14266, 0]
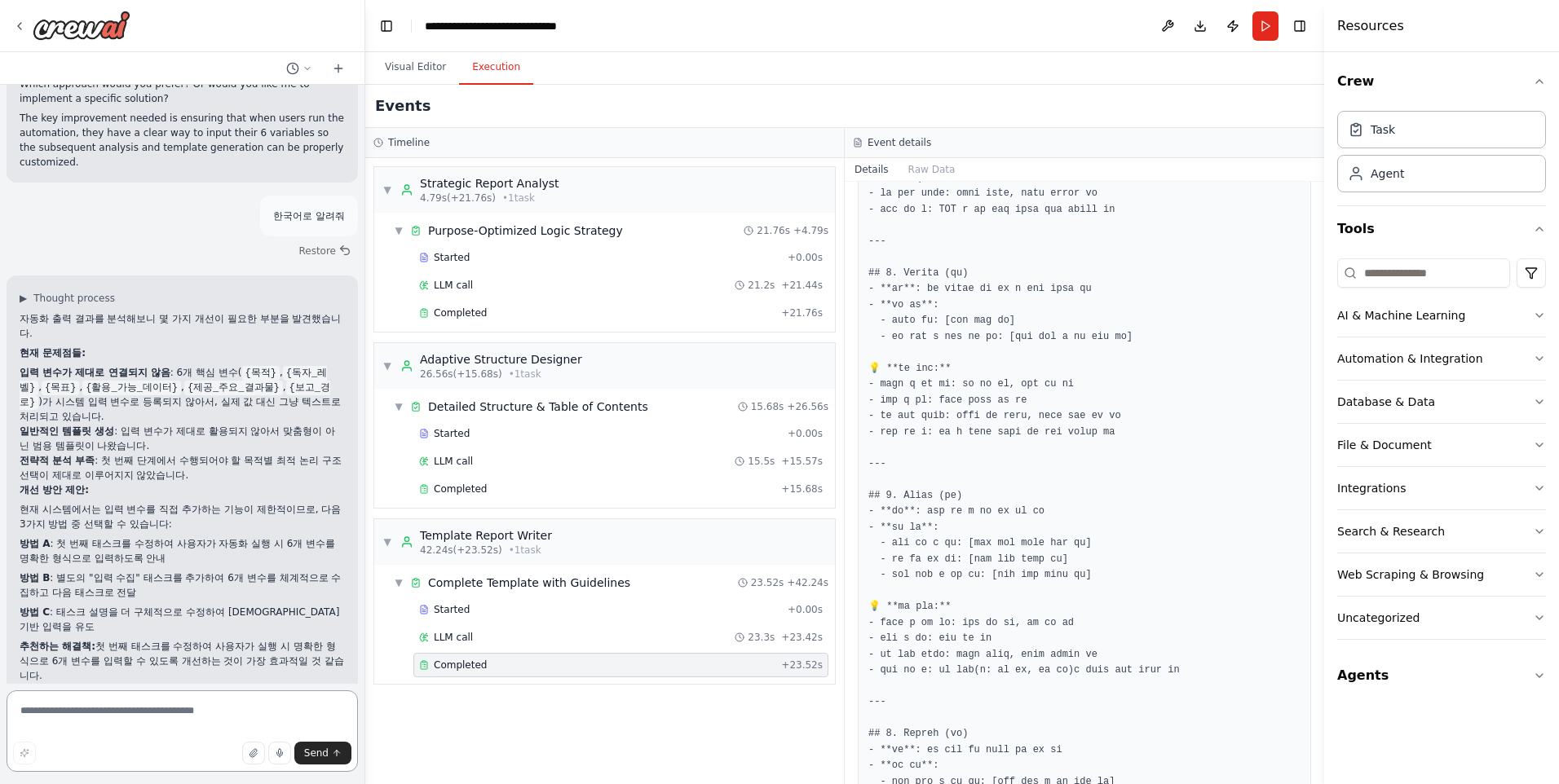
click at [123, 712] on textarea at bounding box center [182, 730] width 352 height 81
type textarea "********"
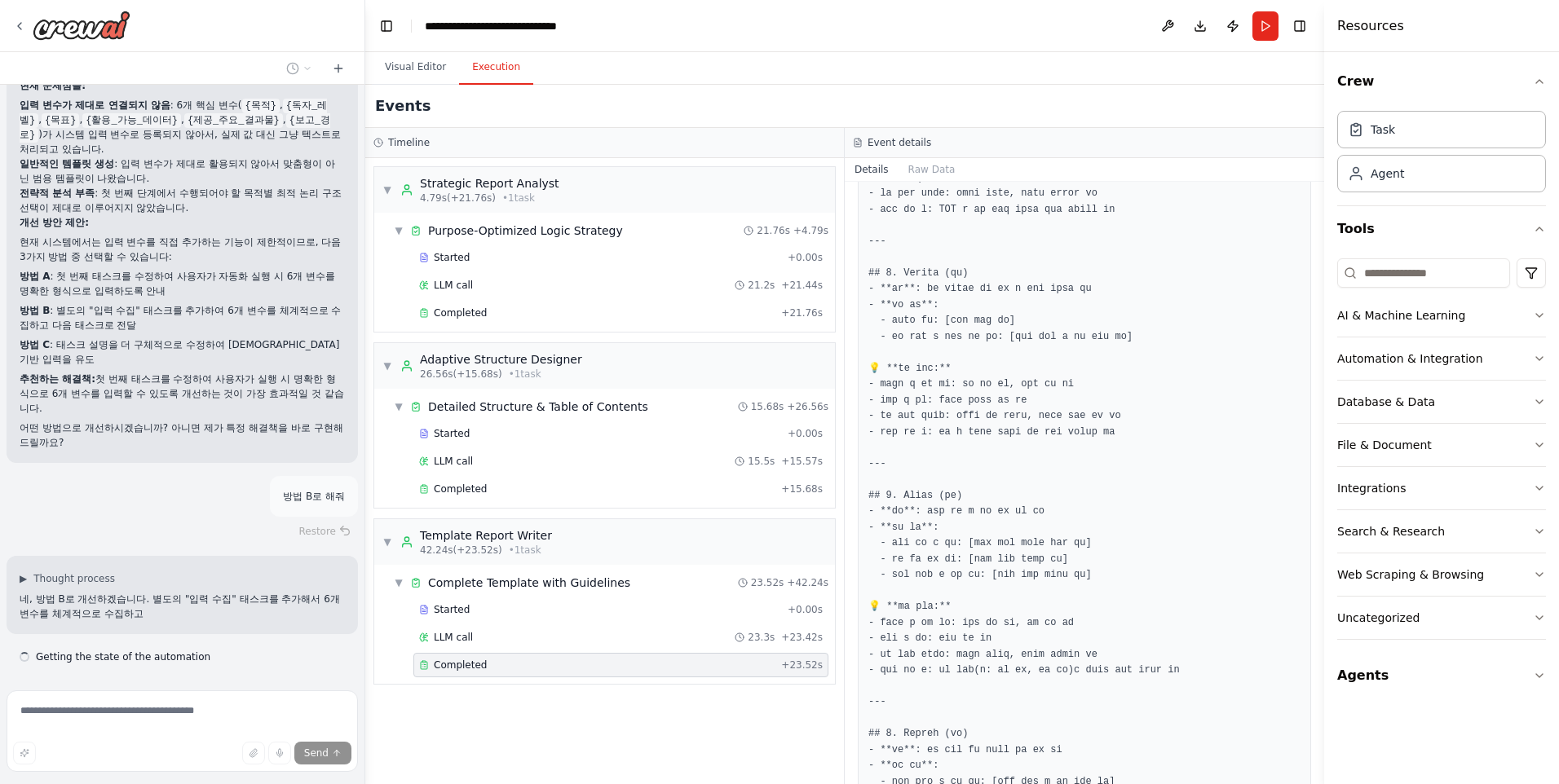
scroll to position [14567, 0]
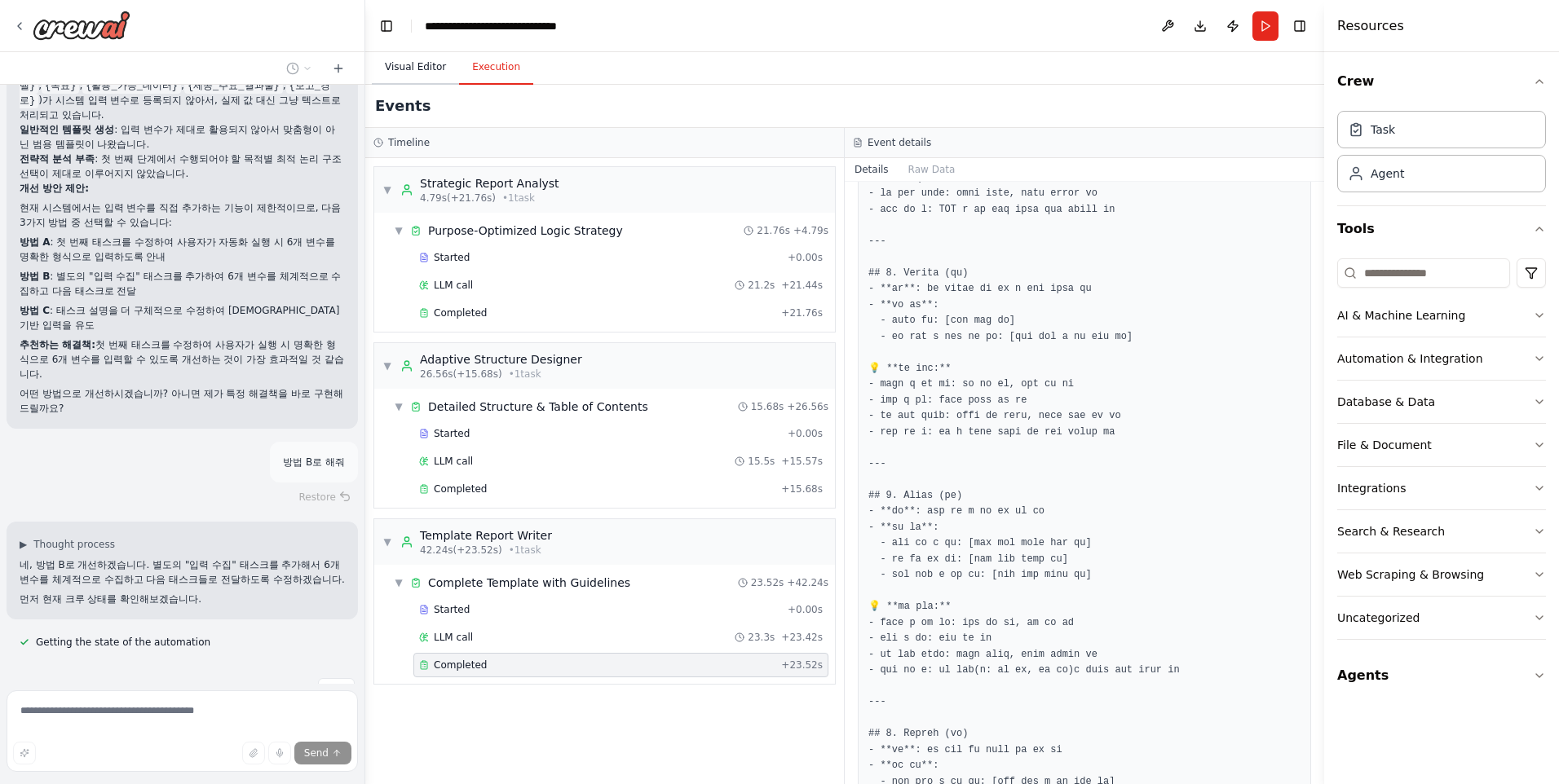
click at [425, 64] on button "Visual Editor" at bounding box center [415, 68] width 88 height 34
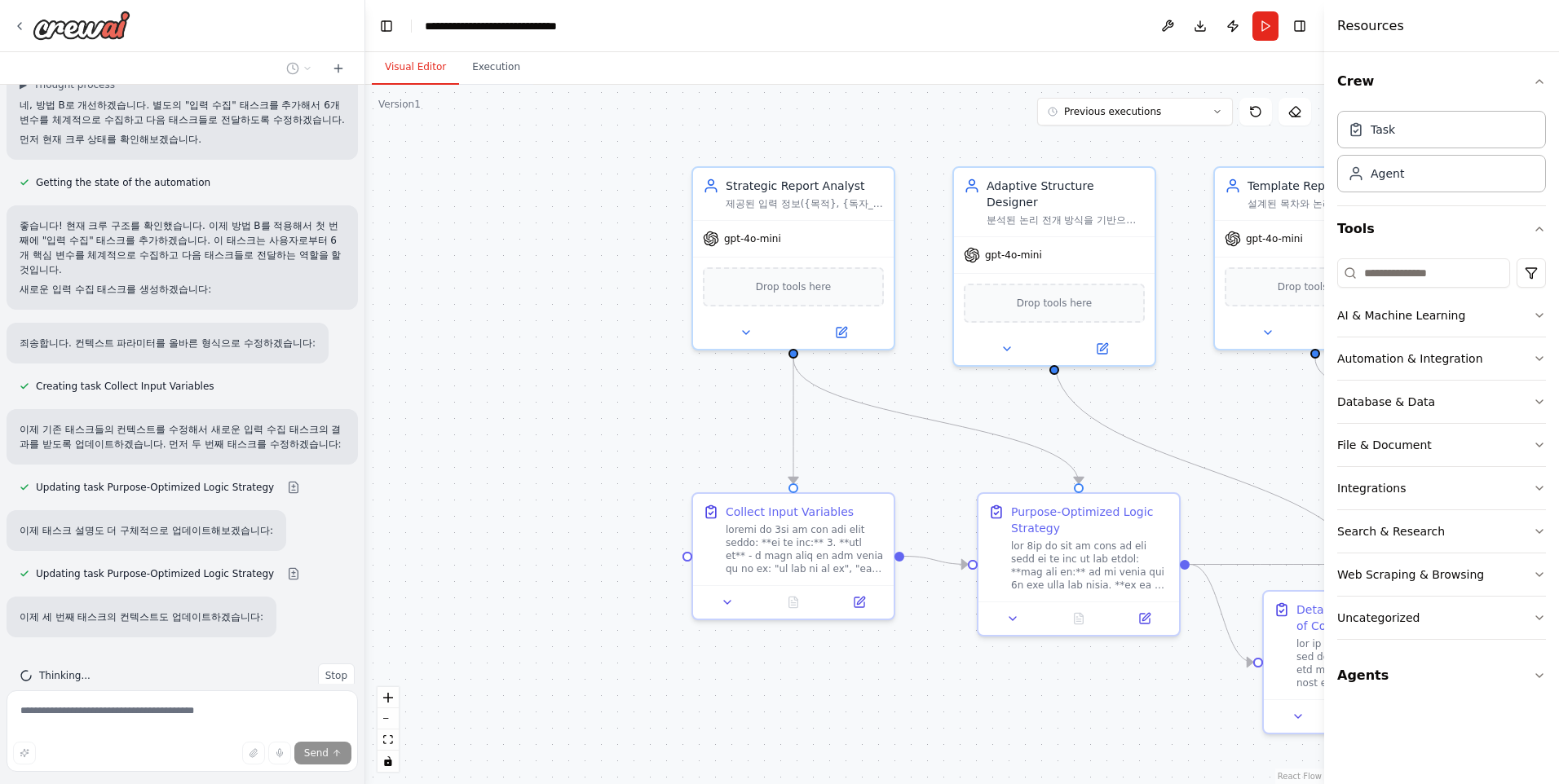
scroll to position [15060, 0]
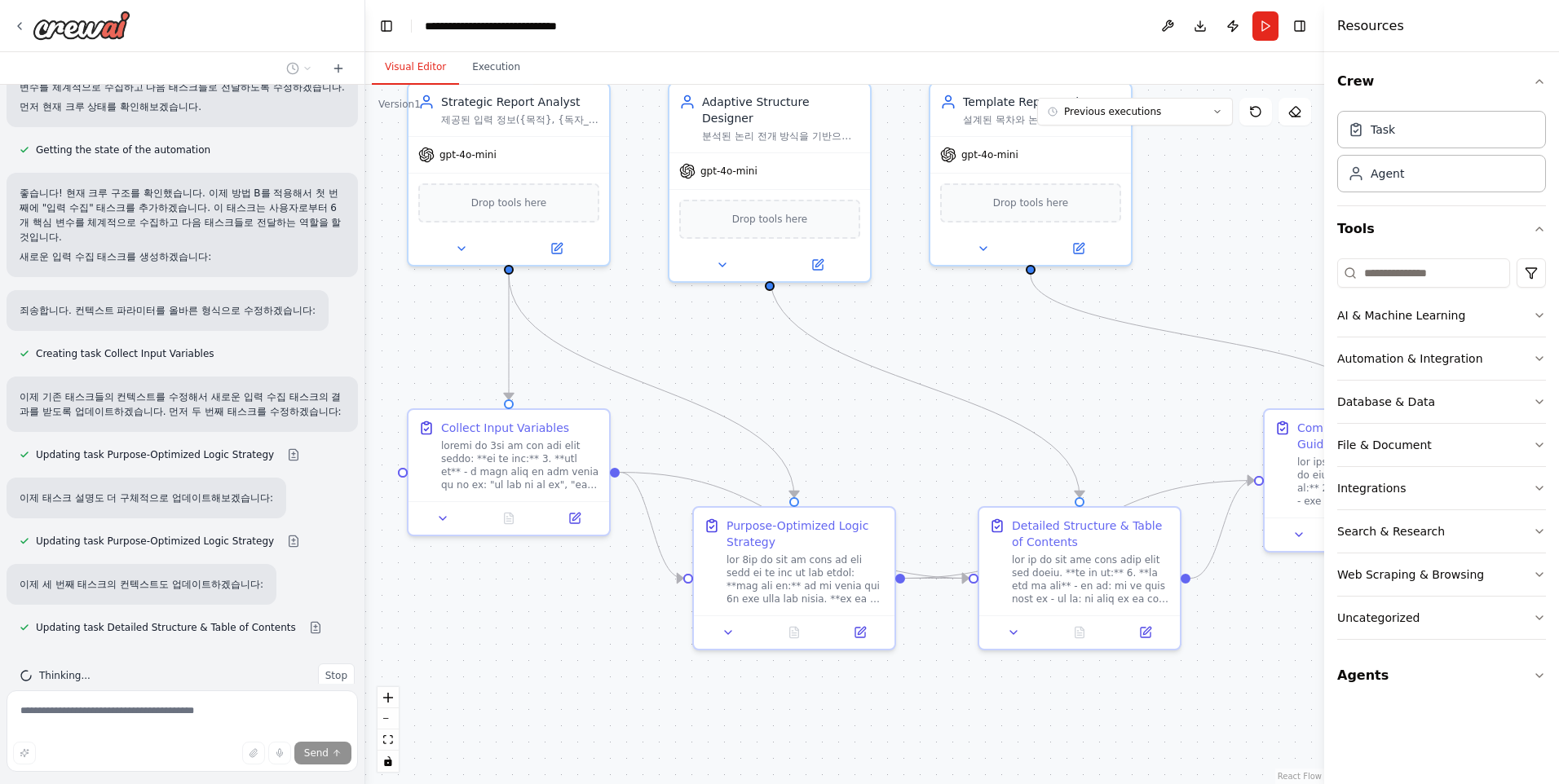
drag, startPoint x: 1124, startPoint y: 480, endPoint x: 841, endPoint y: 396, distance: 295.2
click at [841, 396] on div ".deletable-edge-delete-btn { width: 20px; height: 20px; border: 0px solid #ffff…" at bounding box center [844, 434] width 959 height 699
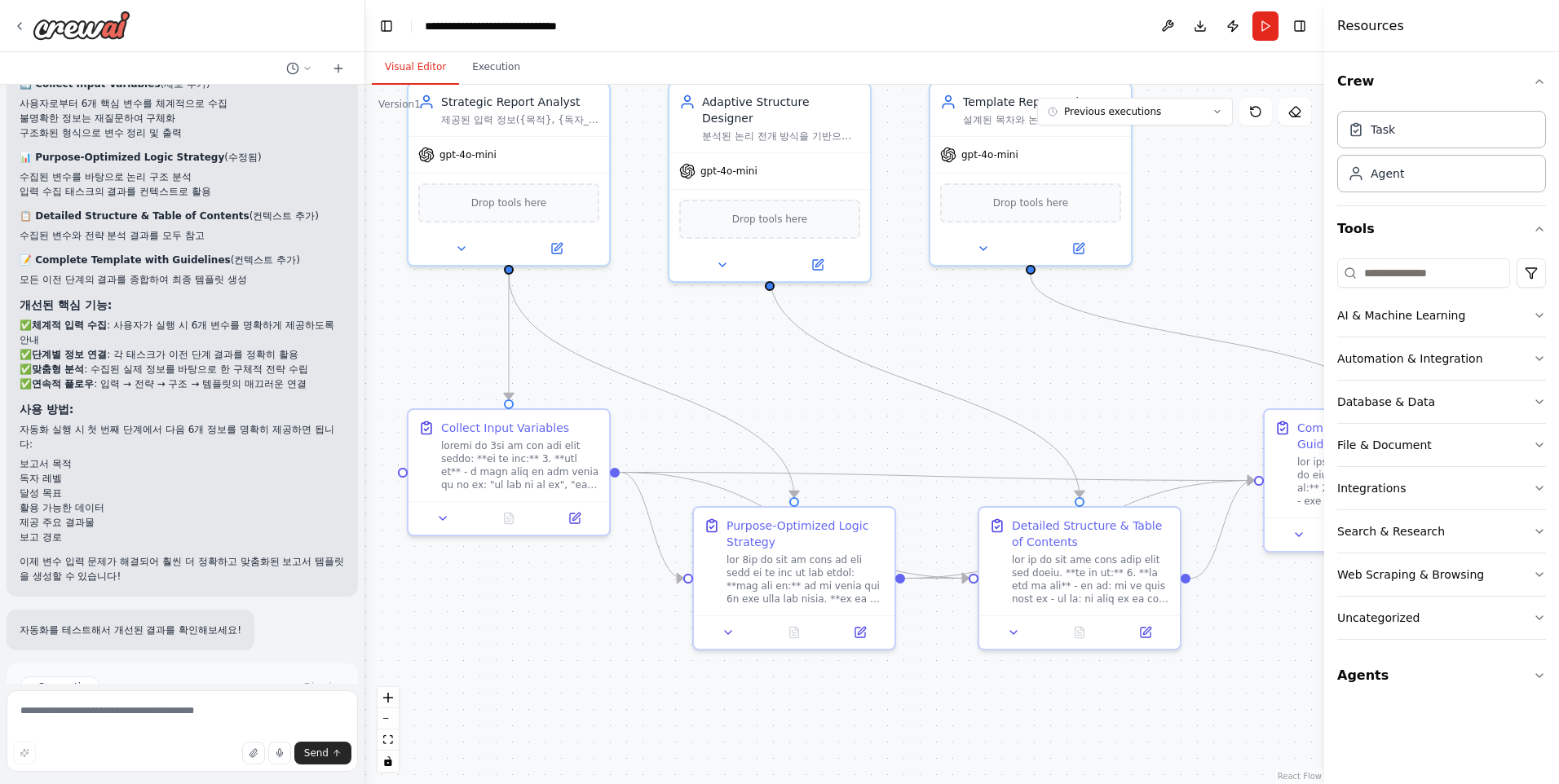
scroll to position [15966, 0]
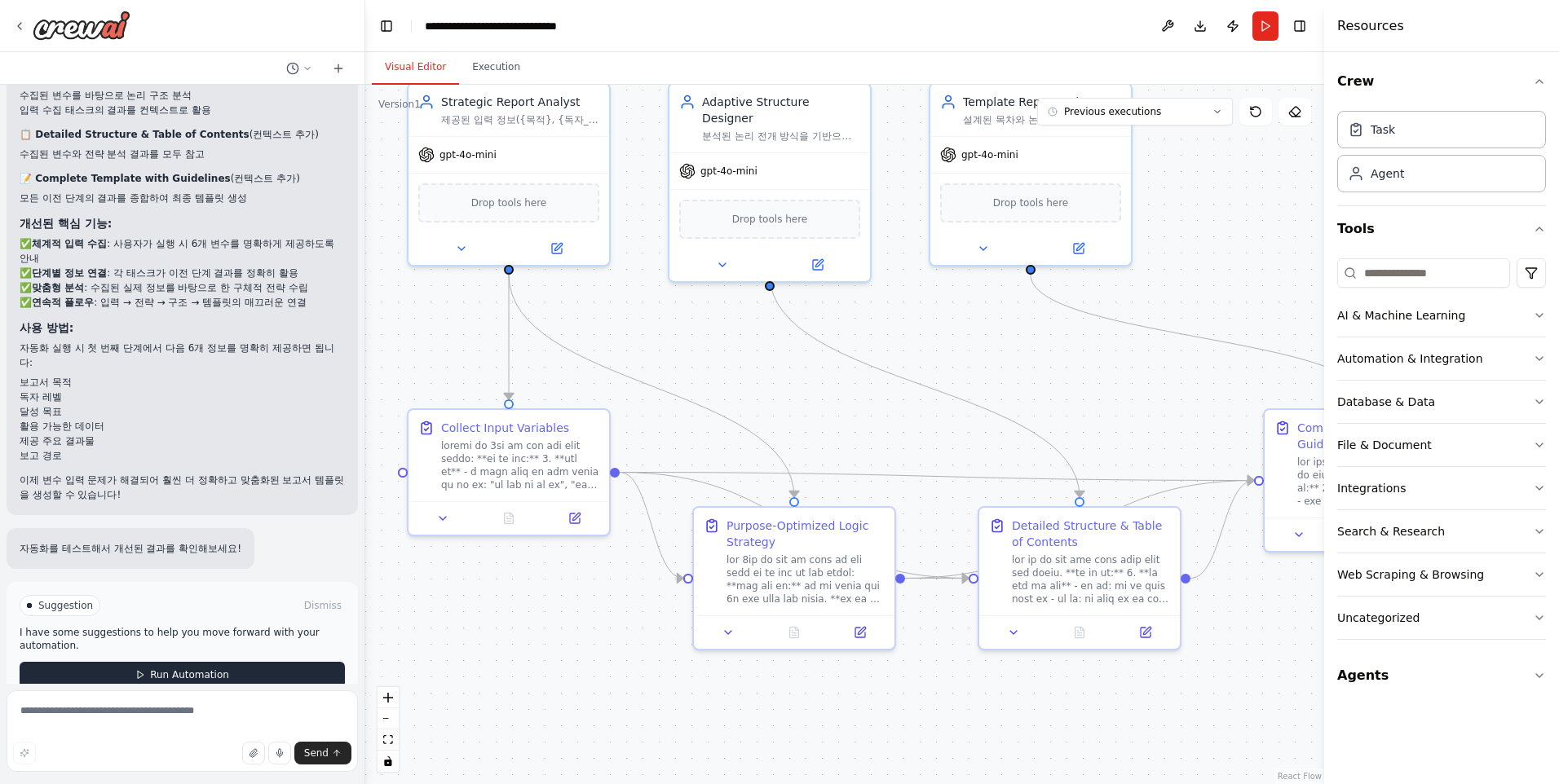
click at [193, 662] on button "Run Automation" at bounding box center [182, 675] width 325 height 26
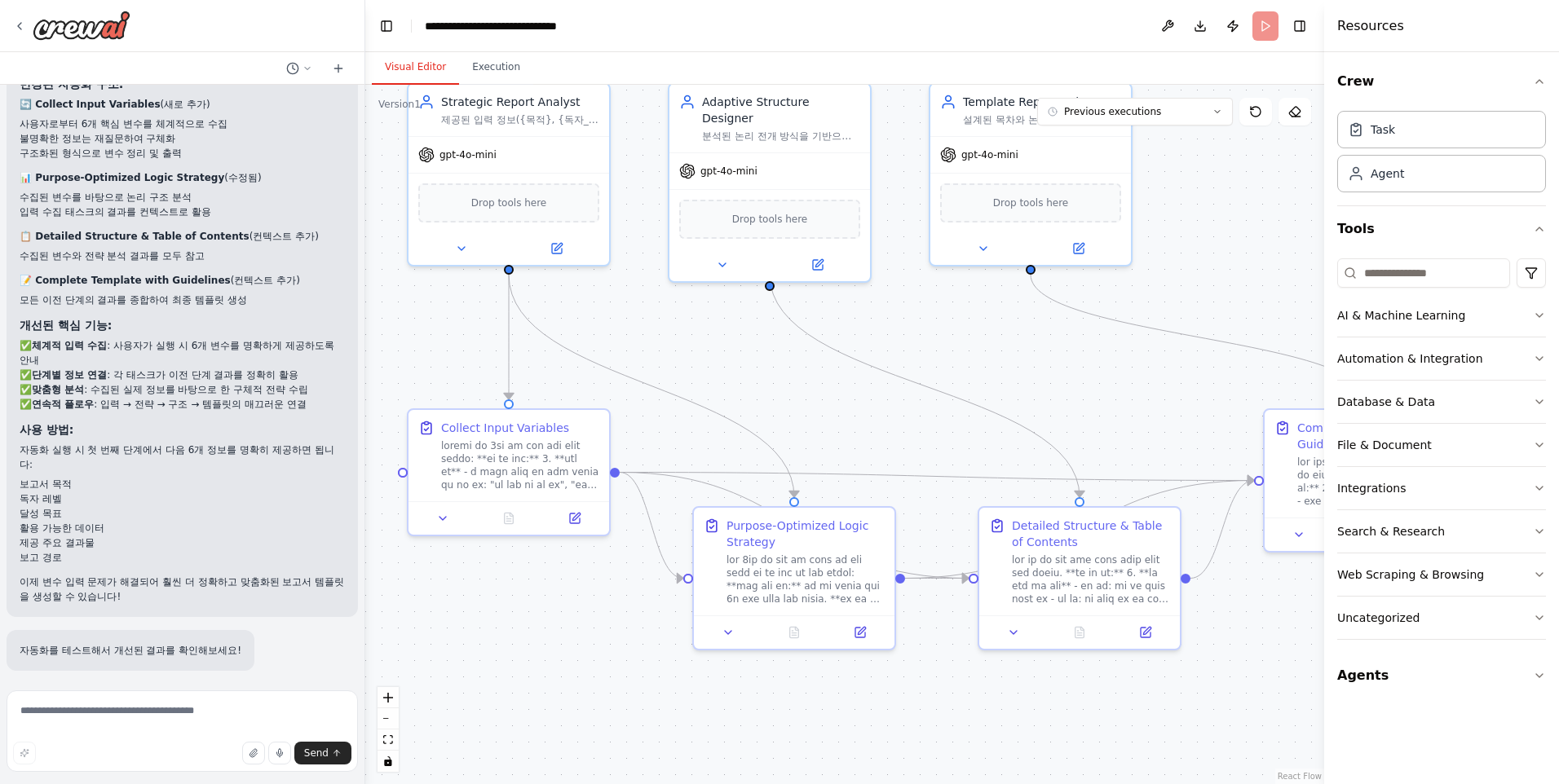
scroll to position [15834, 0]
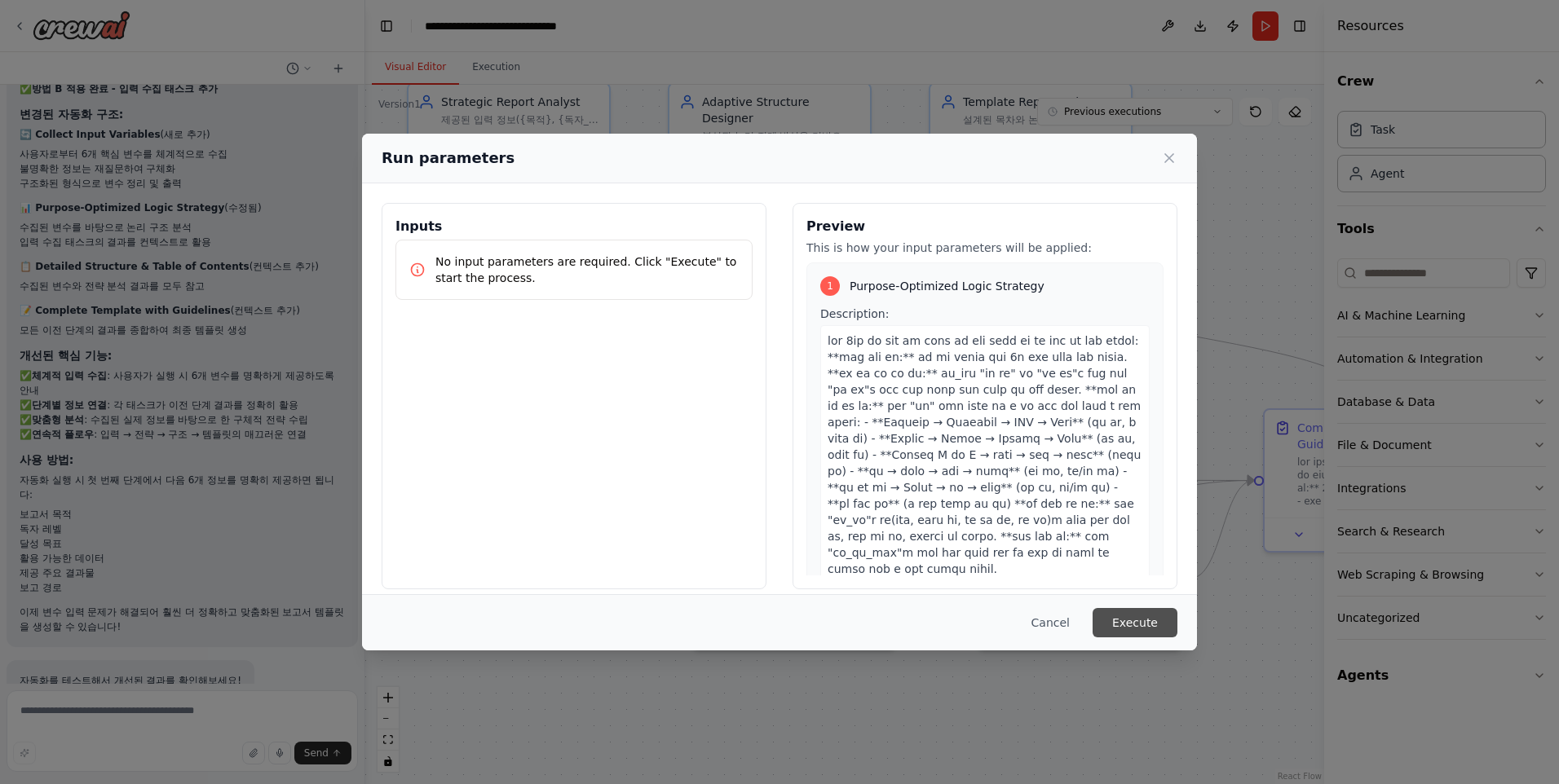
click at [1146, 613] on button "Execute" at bounding box center [1135, 622] width 85 height 29
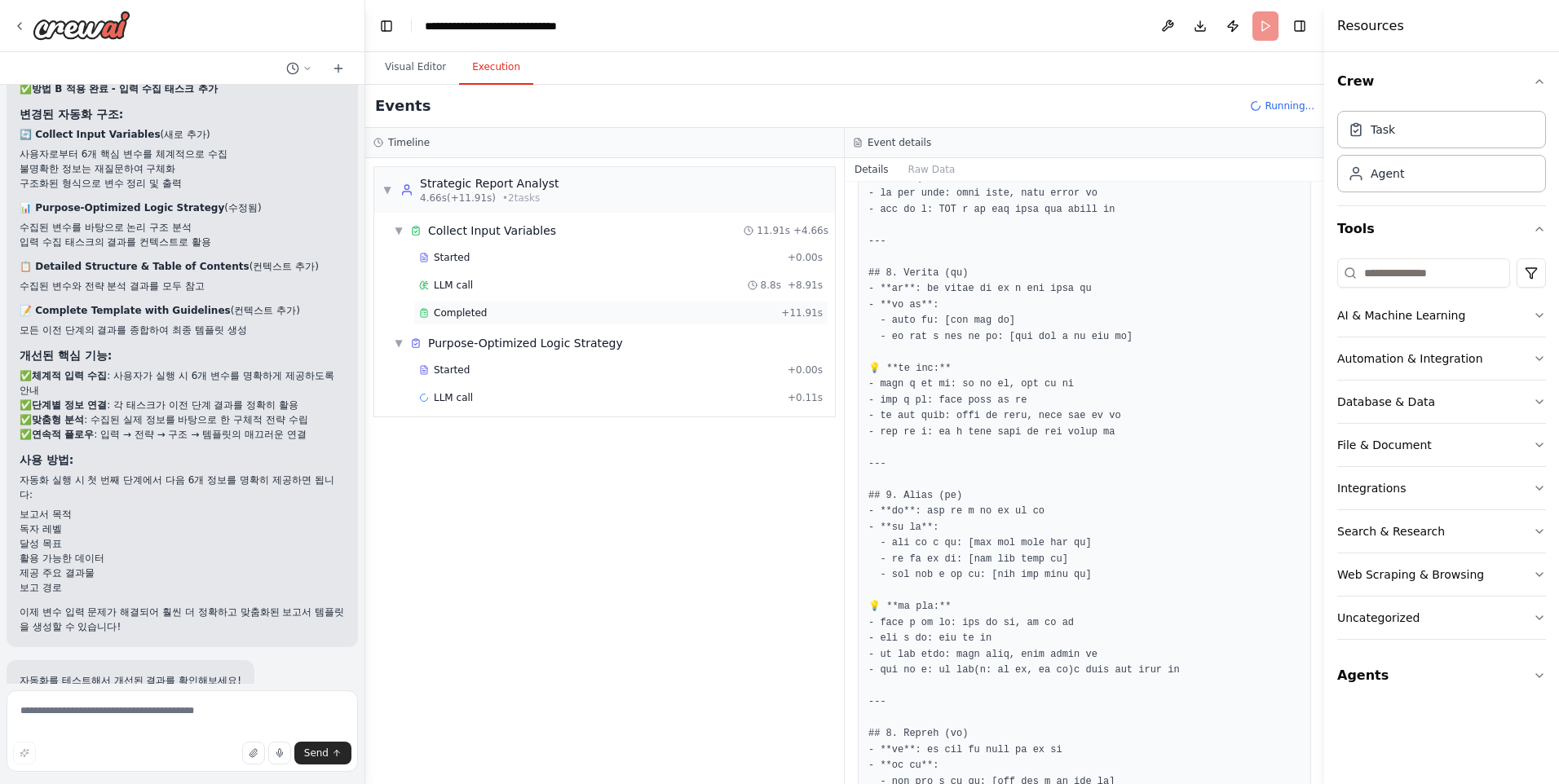
click at [469, 310] on span "Completed" at bounding box center [460, 313] width 53 height 13
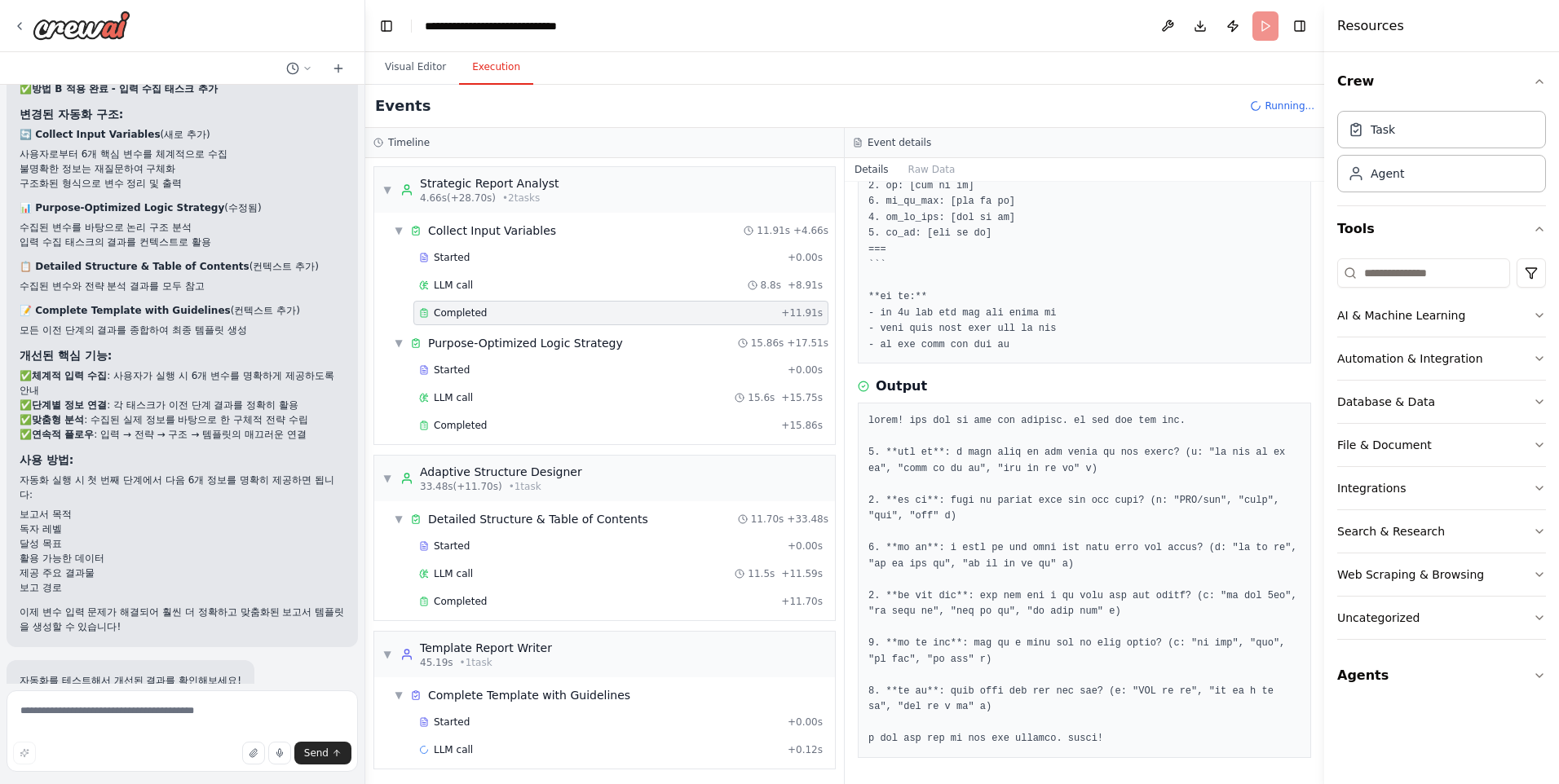
scroll to position [3, 0]
click at [469, 418] on span "Completed" at bounding box center [460, 422] width 53 height 13
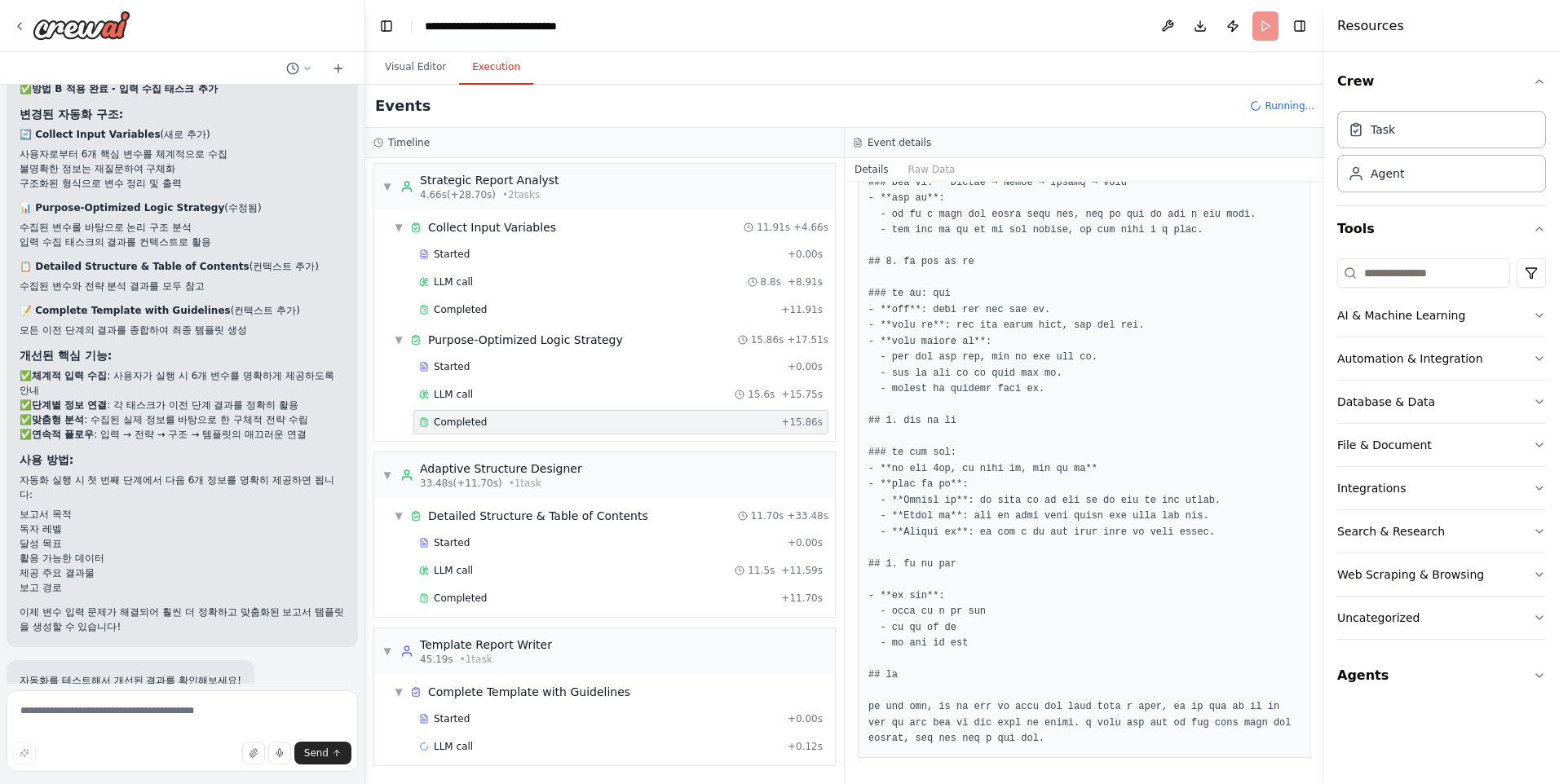
scroll to position [1011, 0]
click at [457, 609] on div "Completed + 11.70s" at bounding box center [620, 598] width 415 height 24
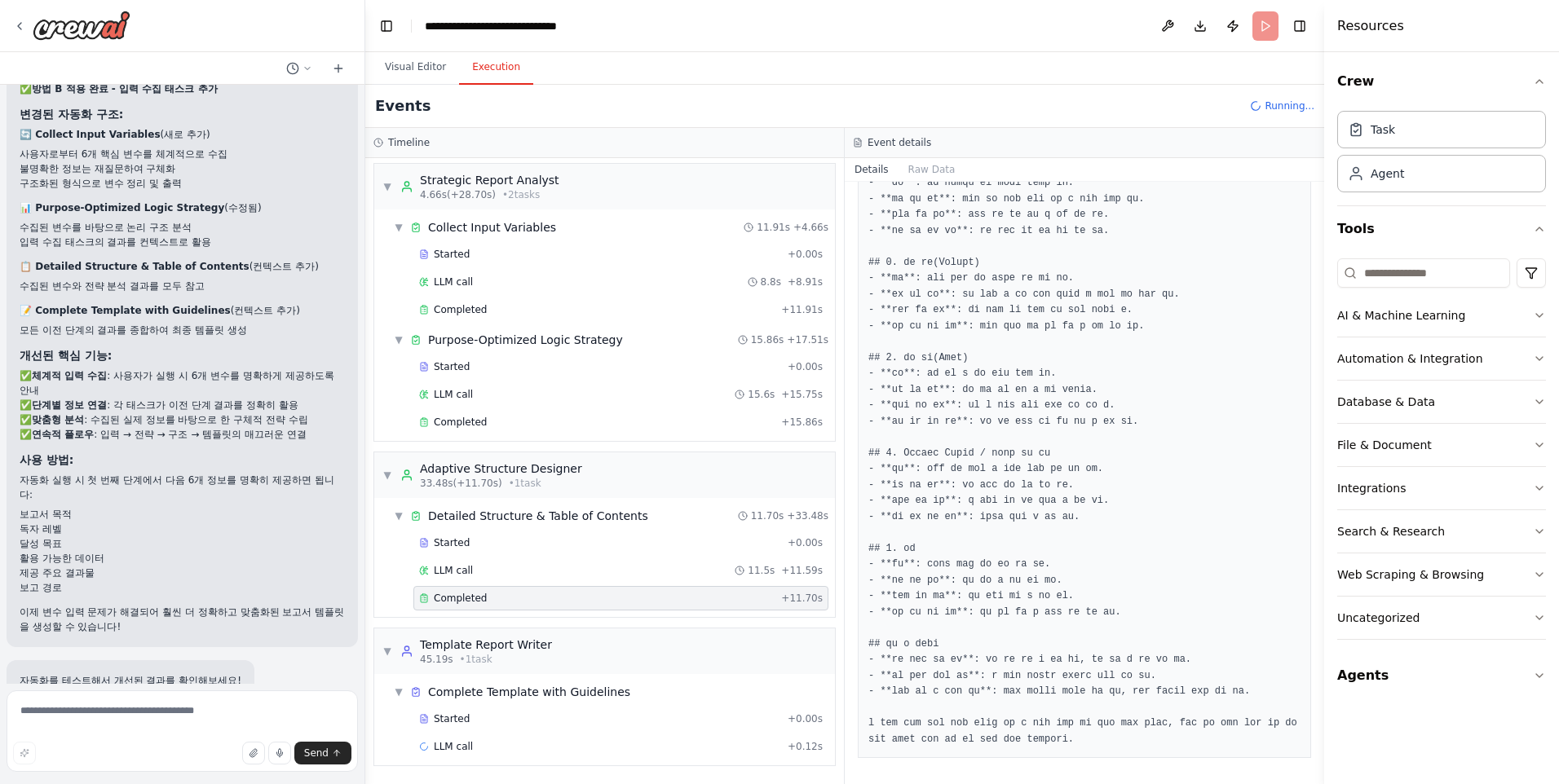
scroll to position [963, 0]
click at [455, 745] on span "LLM call" at bounding box center [453, 746] width 40 height 13
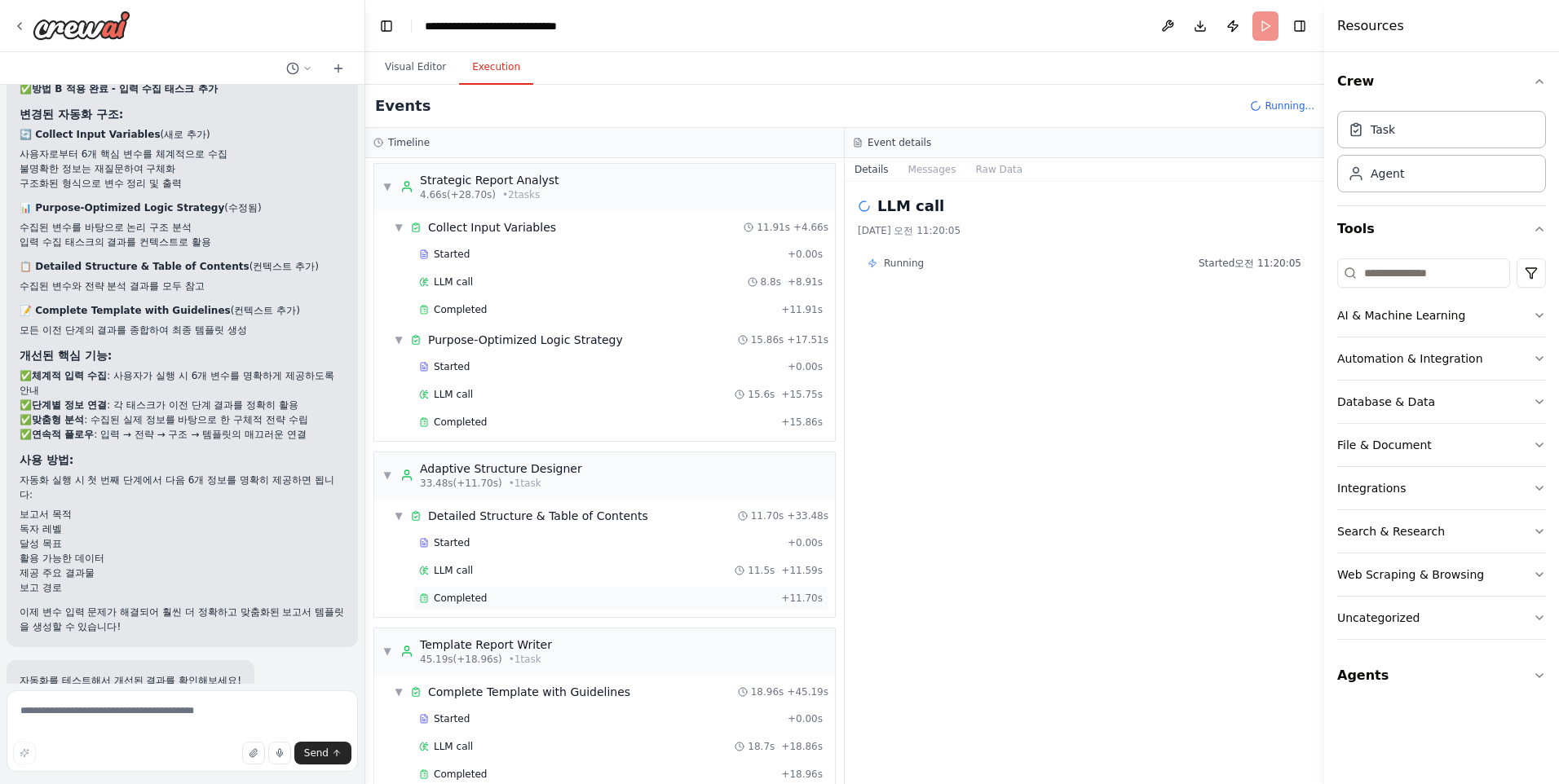
scroll to position [15966, 0]
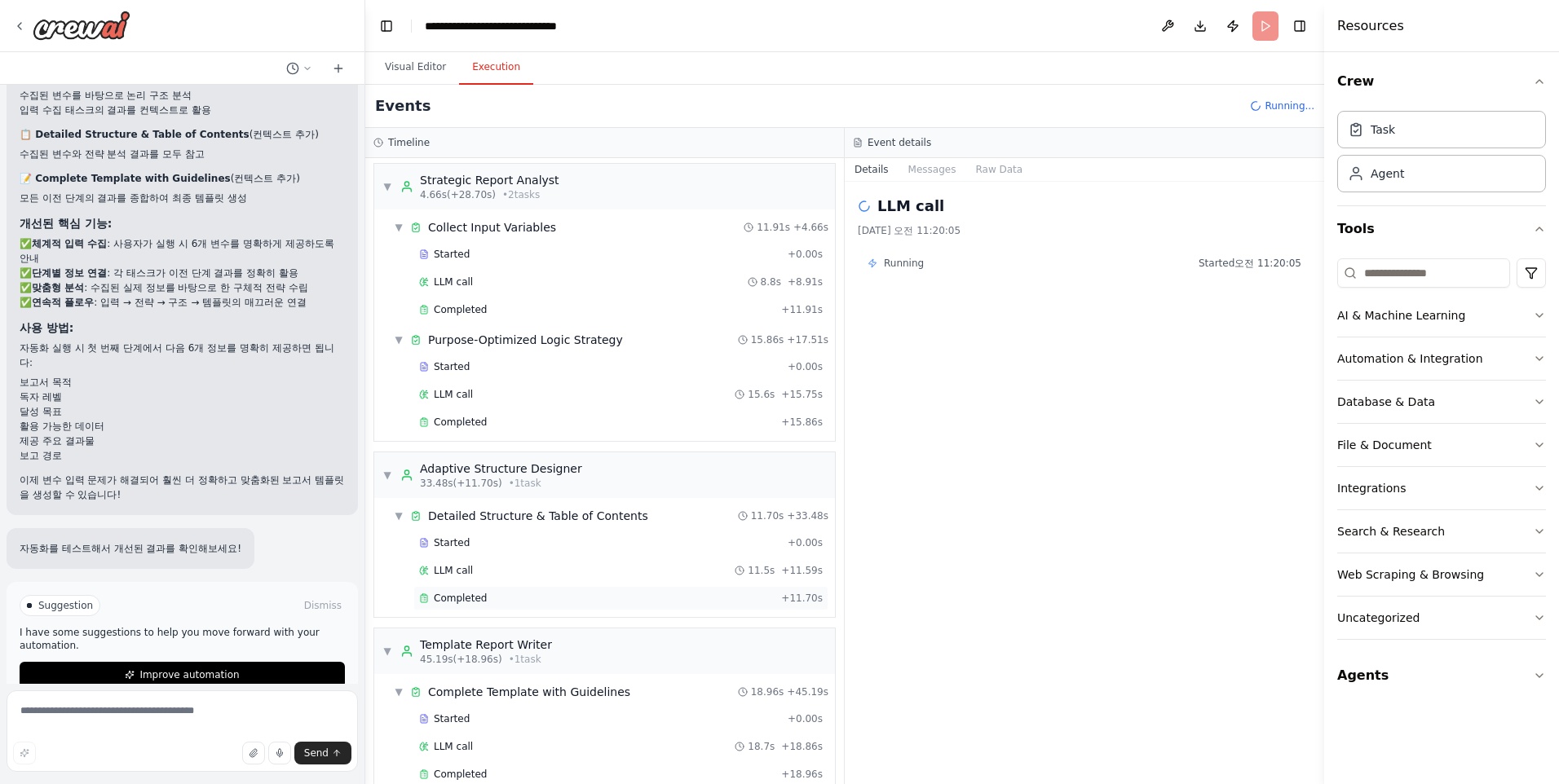
click at [467, 594] on span "Completed" at bounding box center [460, 598] width 53 height 13
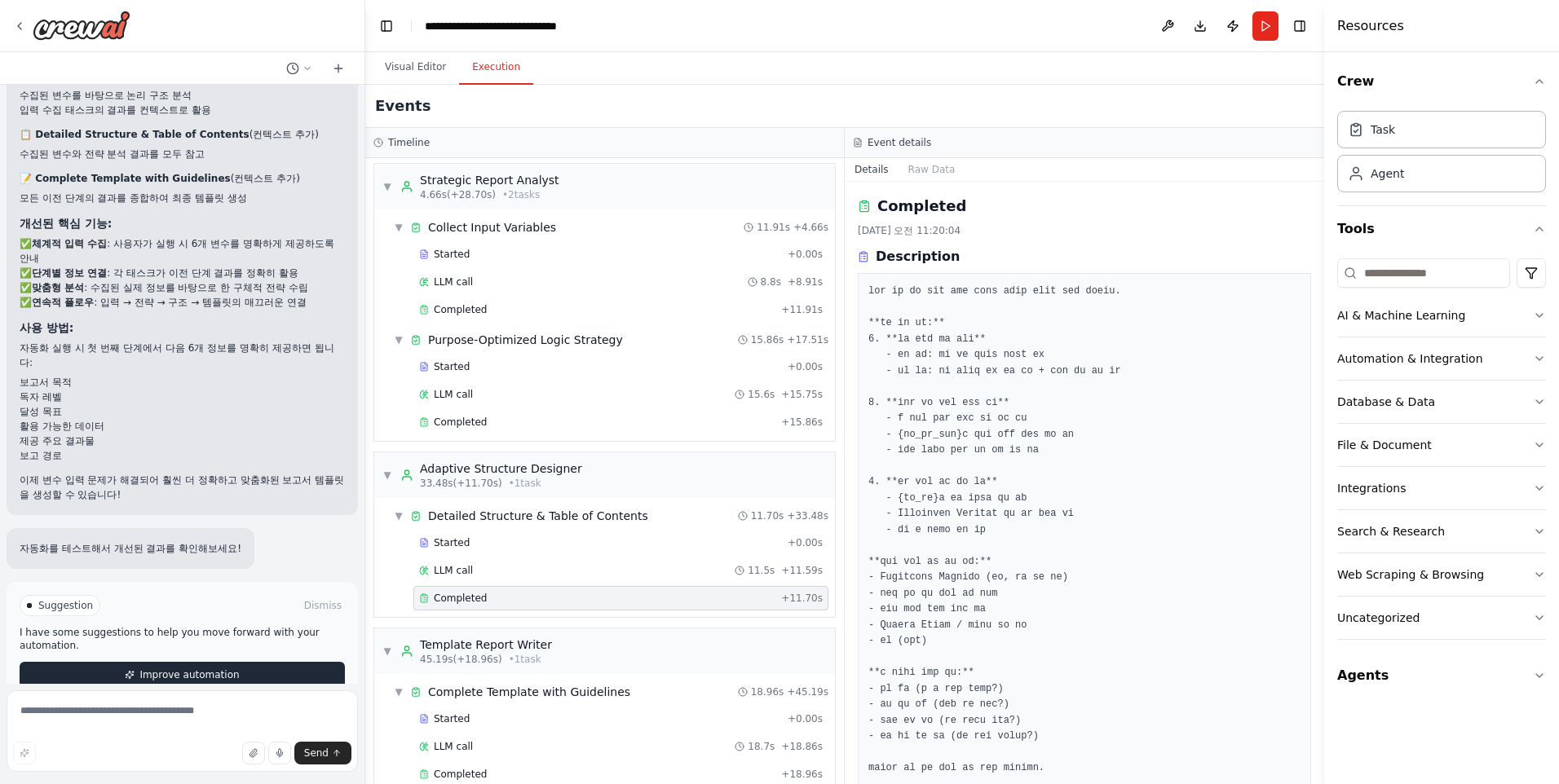
click at [148, 668] on span "Improve automation" at bounding box center [189, 675] width 100 height 13
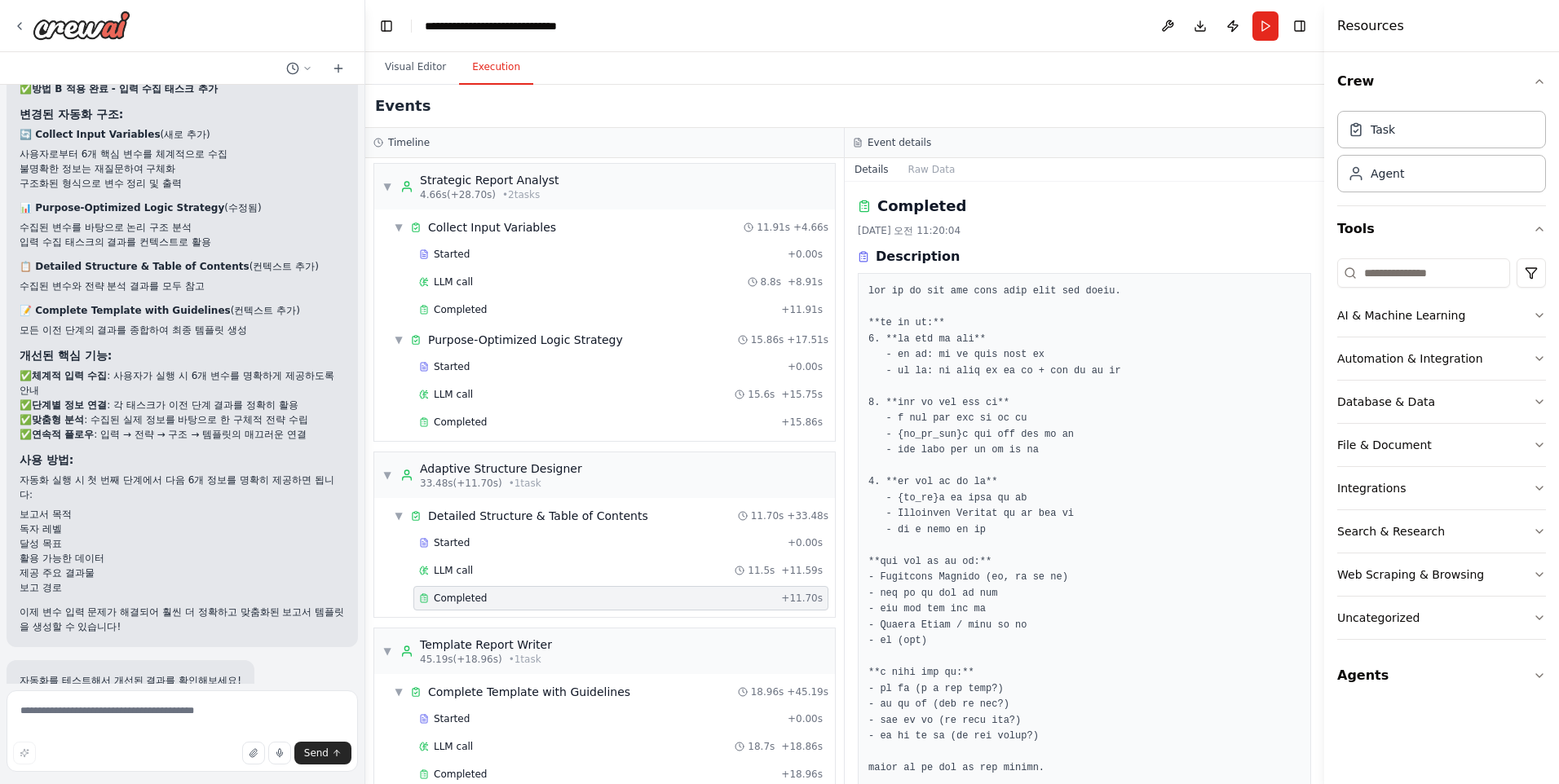
scroll to position [15898, 0]
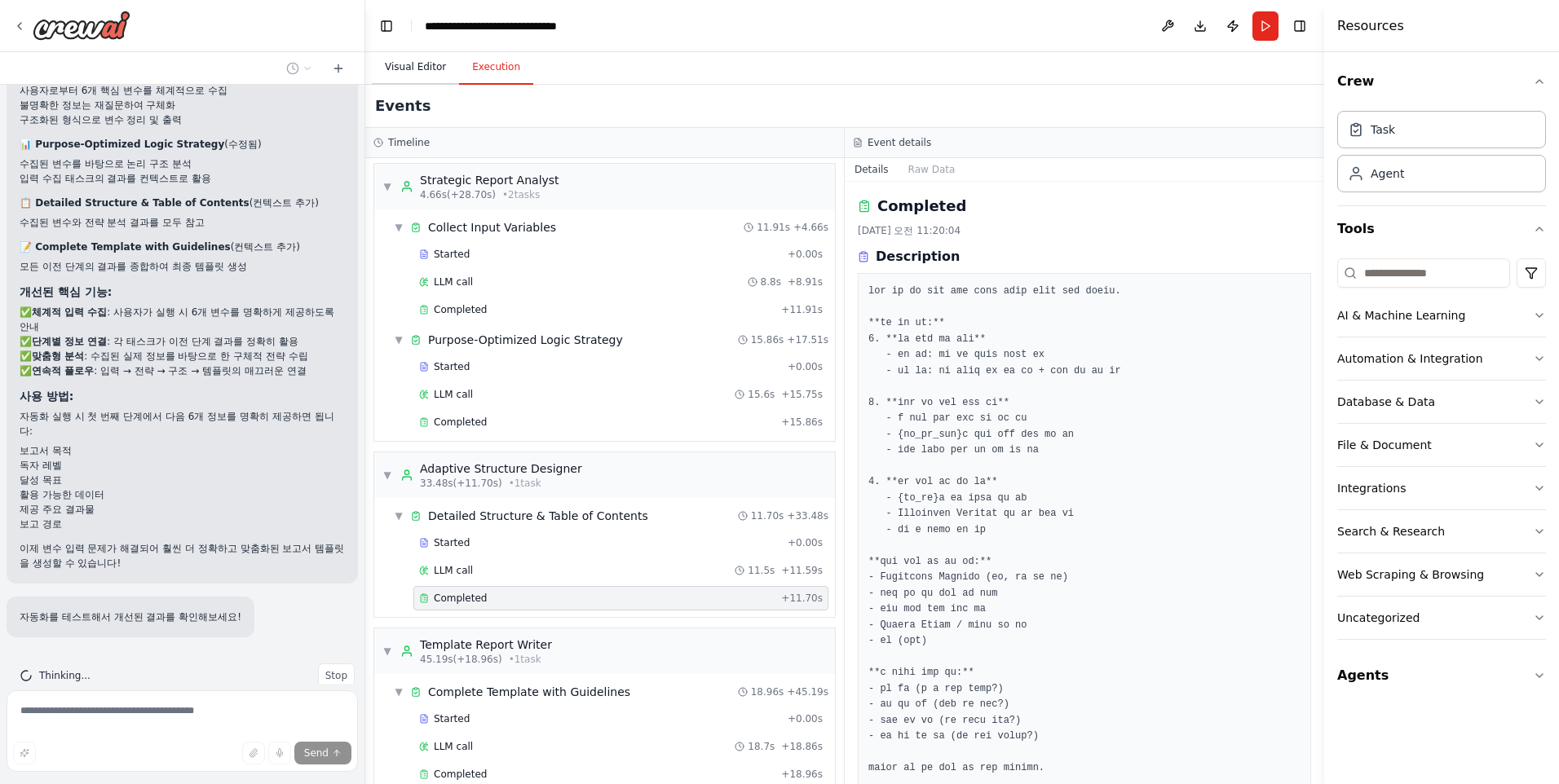
click at [419, 77] on button "Visual Editor" at bounding box center [415, 68] width 88 height 34
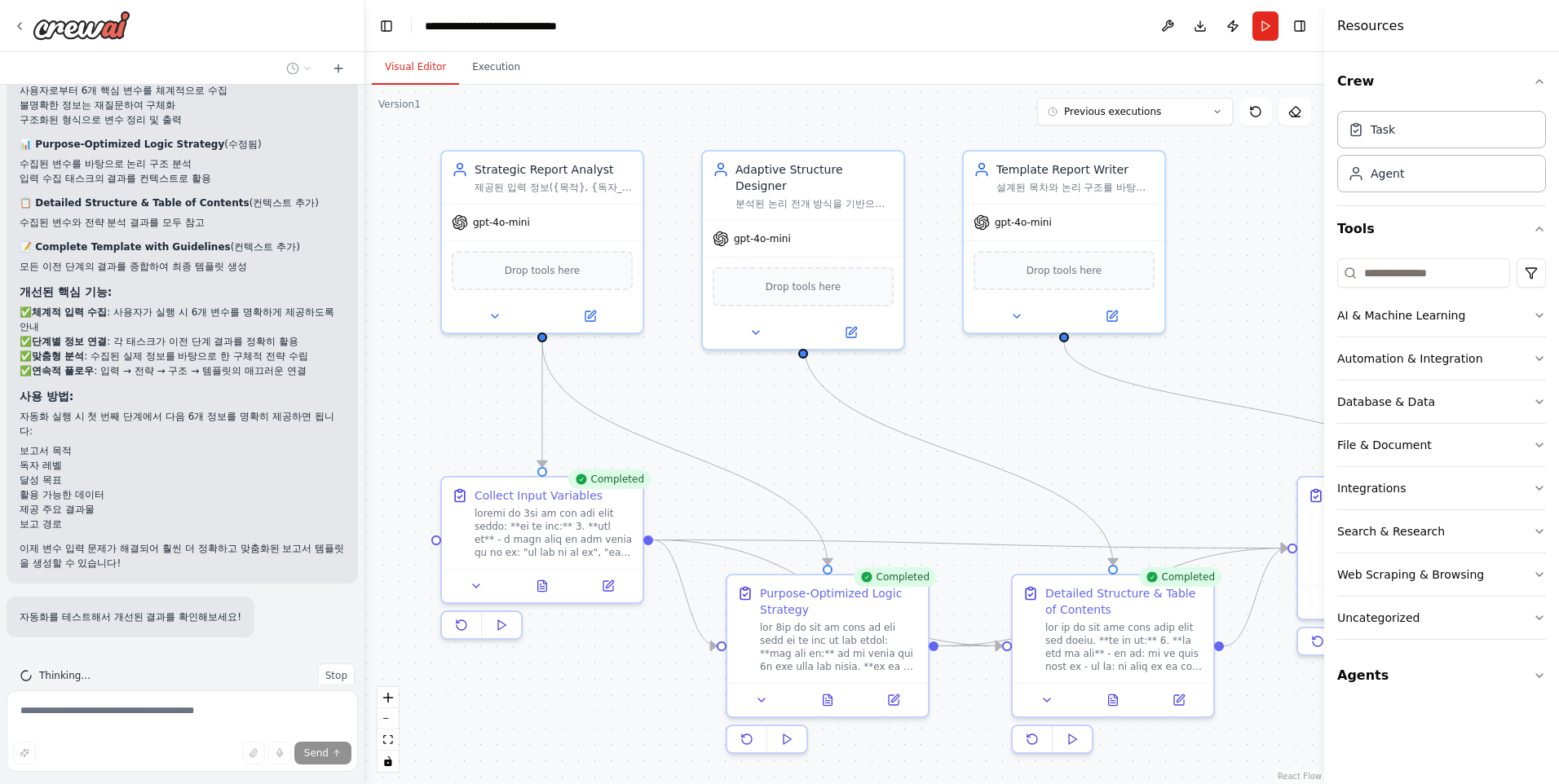
drag, startPoint x: 1041, startPoint y: 359, endPoint x: 1074, endPoint y: 426, distance: 74.7
click at [1074, 426] on div ".deletable-edge-delete-btn { width: 20px; height: 20px; border: 0px solid #ffff…" at bounding box center [844, 434] width 959 height 699
click at [507, 73] on button "Execution" at bounding box center [496, 68] width 74 height 34
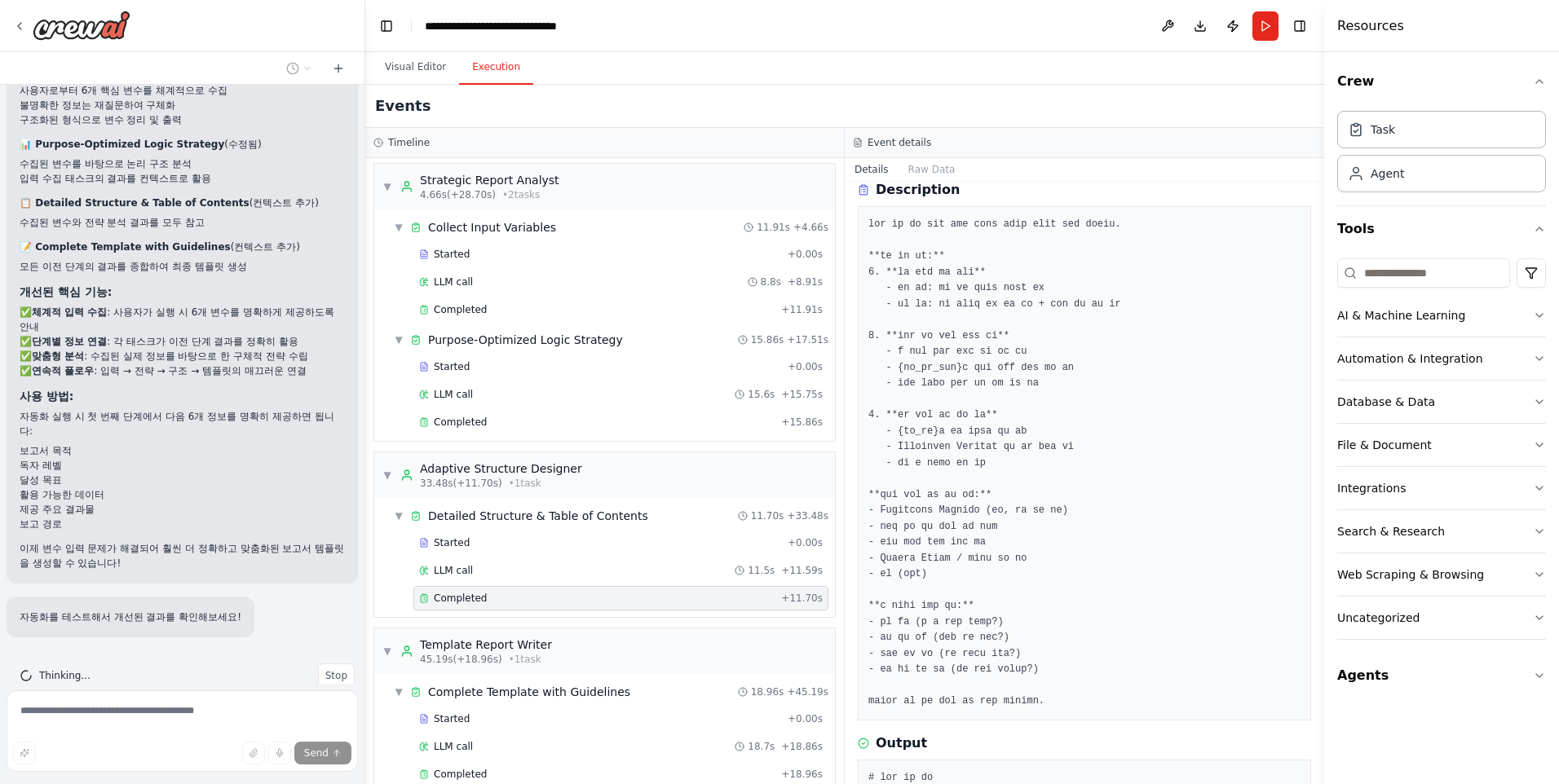
scroll to position [0, 0]
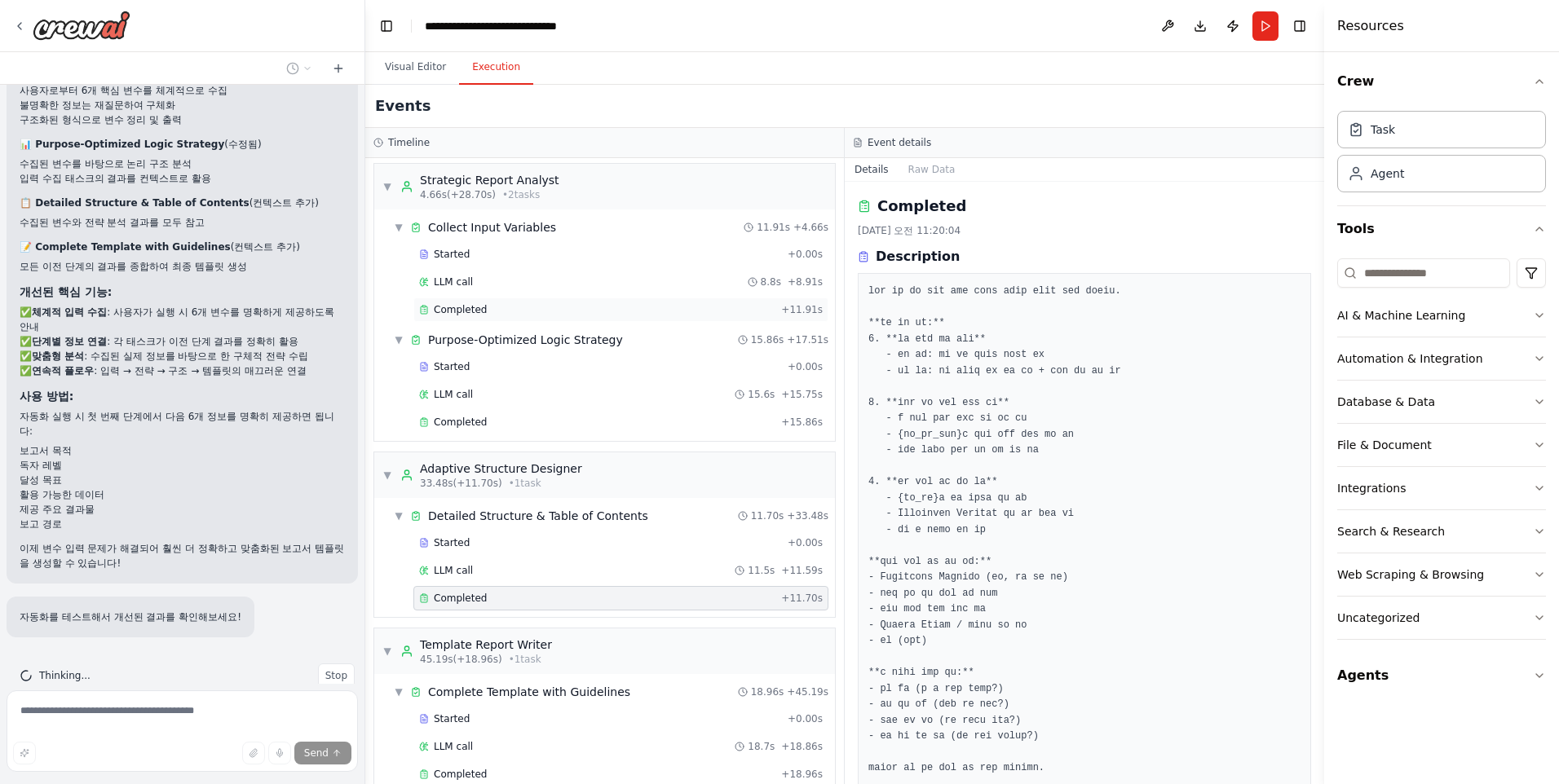
click at [474, 304] on span "Completed" at bounding box center [460, 310] width 53 height 13
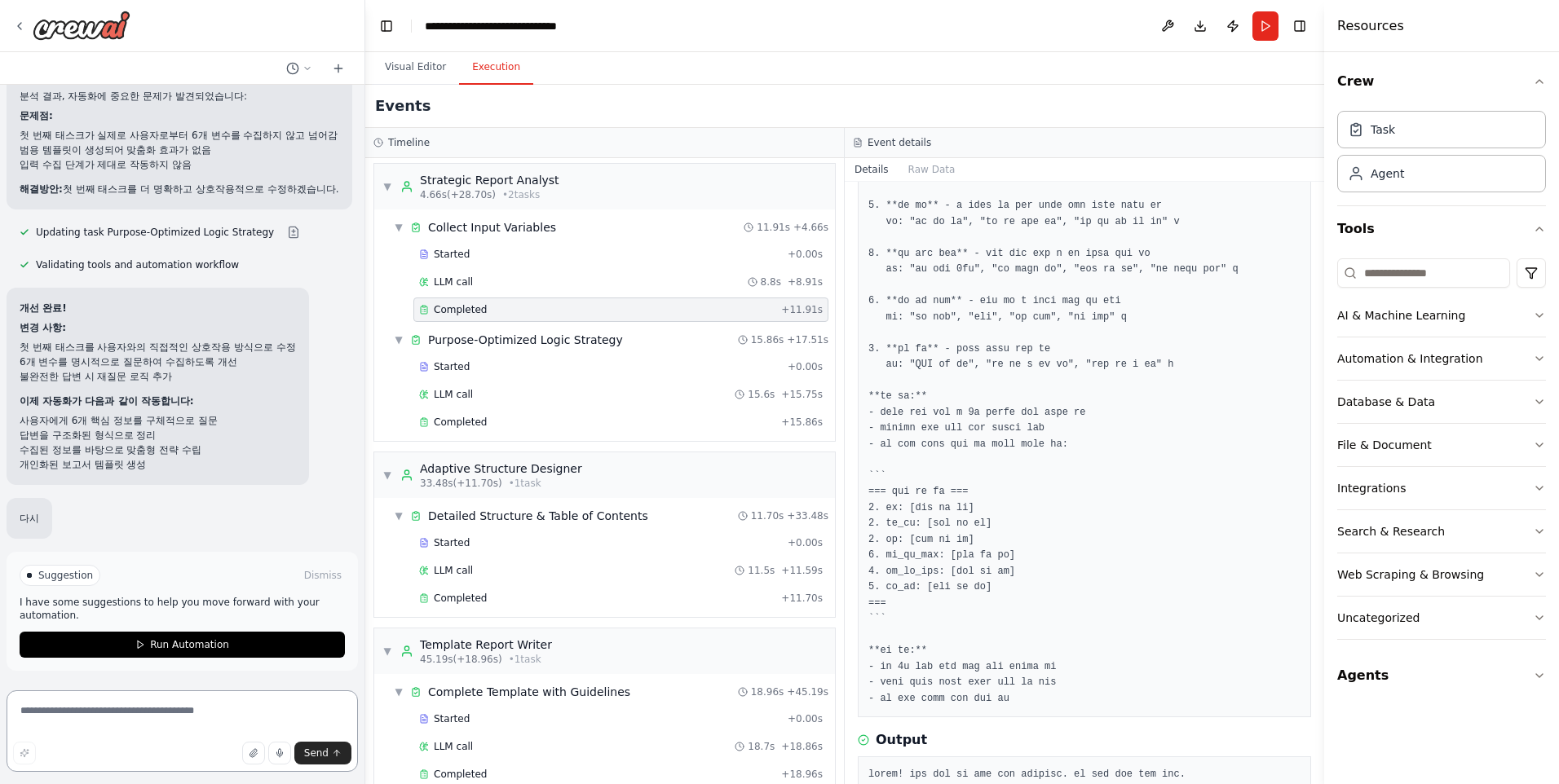
scroll to position [16494, 0]
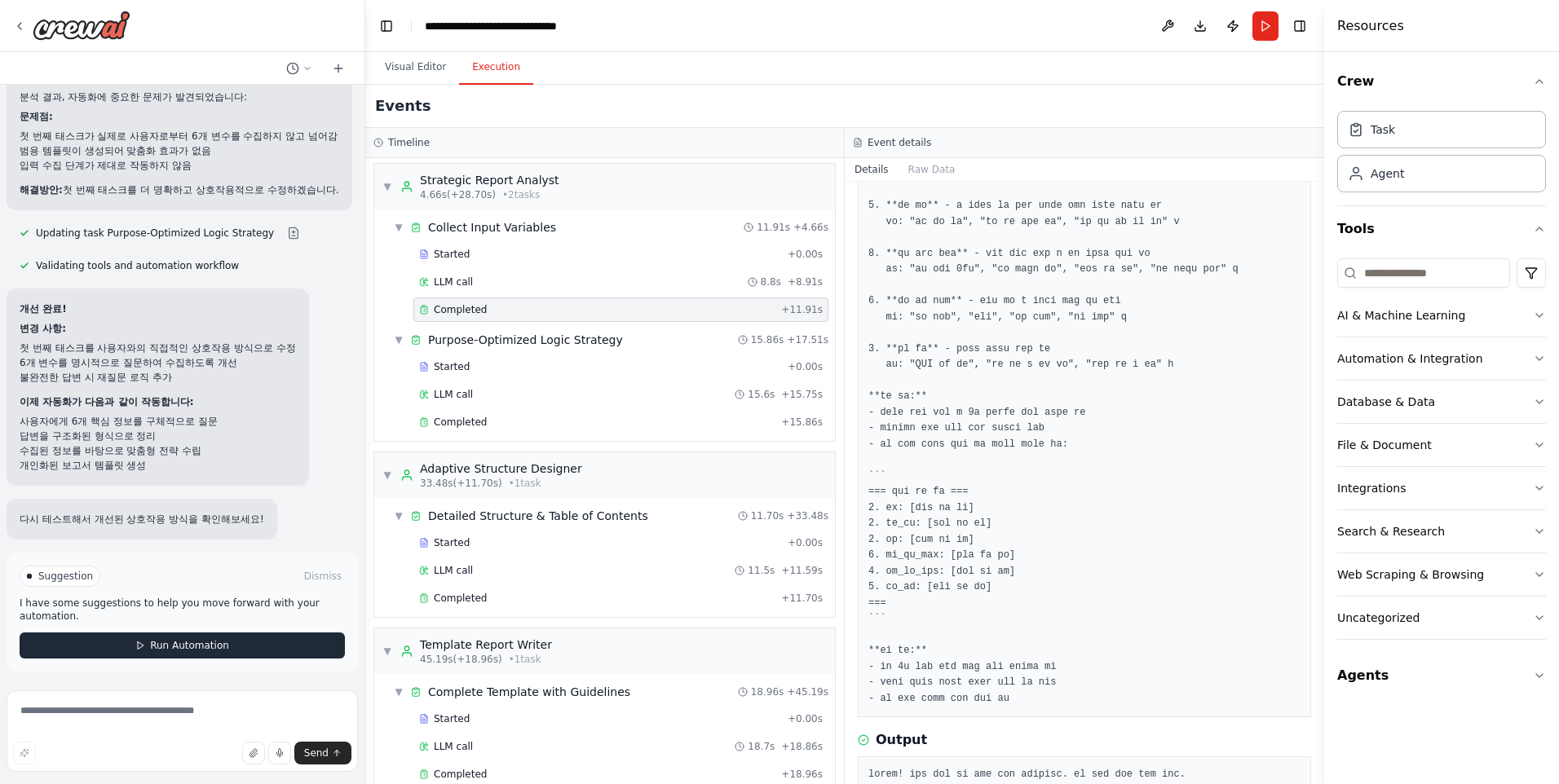
click at [254, 643] on button "Run Automation" at bounding box center [182, 645] width 325 height 26
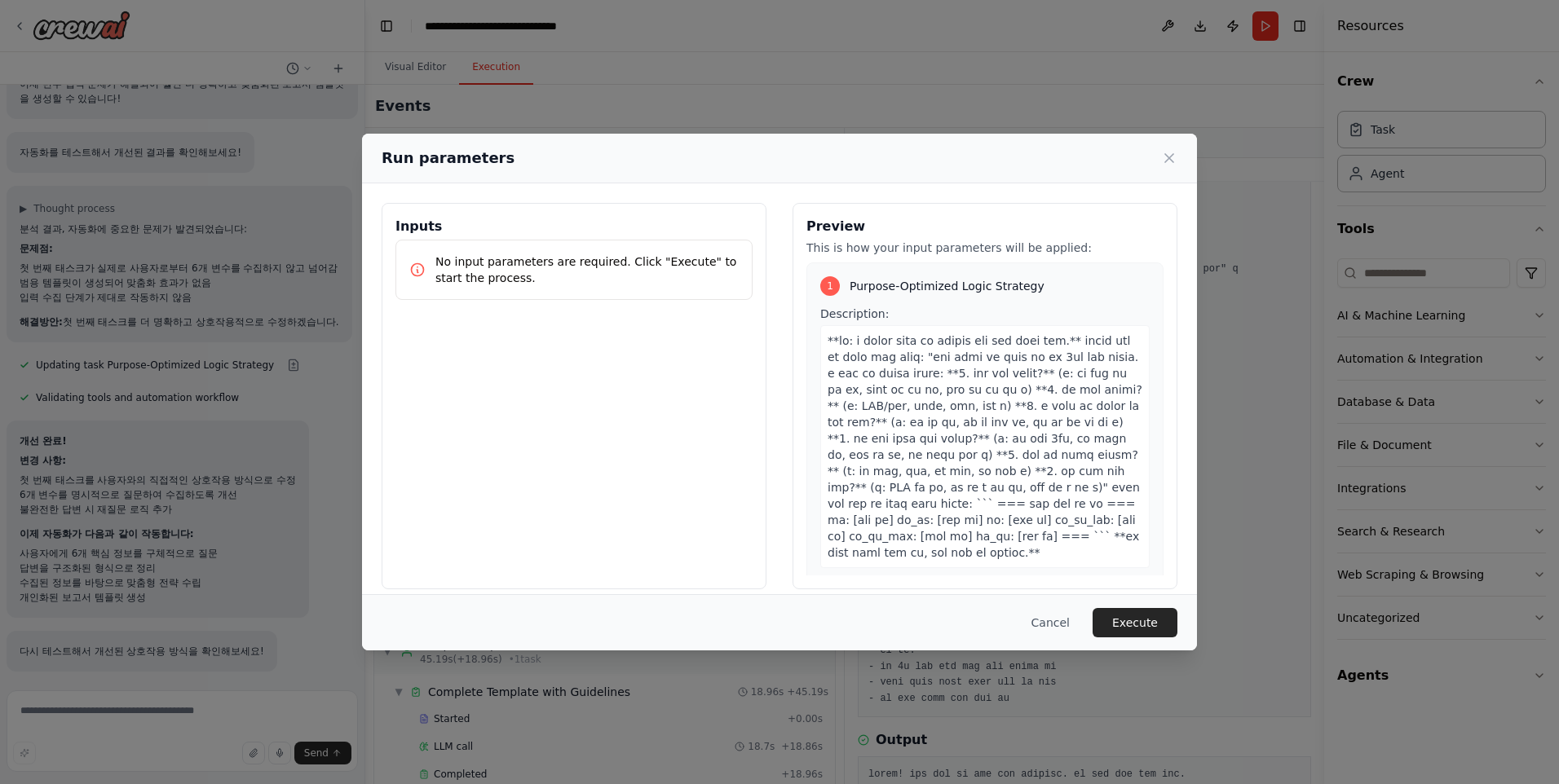
click at [1137, 610] on button "Execute" at bounding box center [1135, 622] width 85 height 29
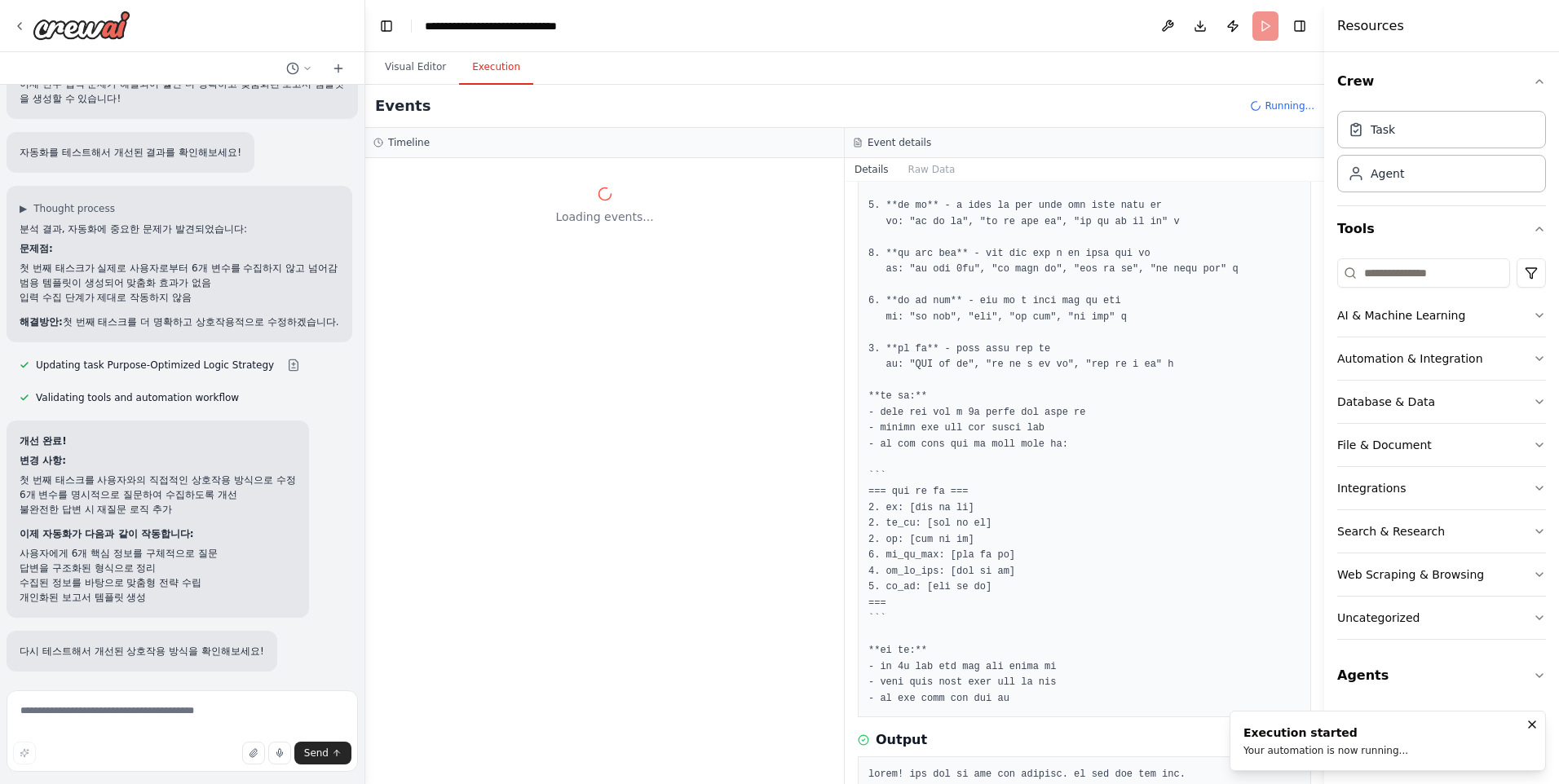
scroll to position [0, 0]
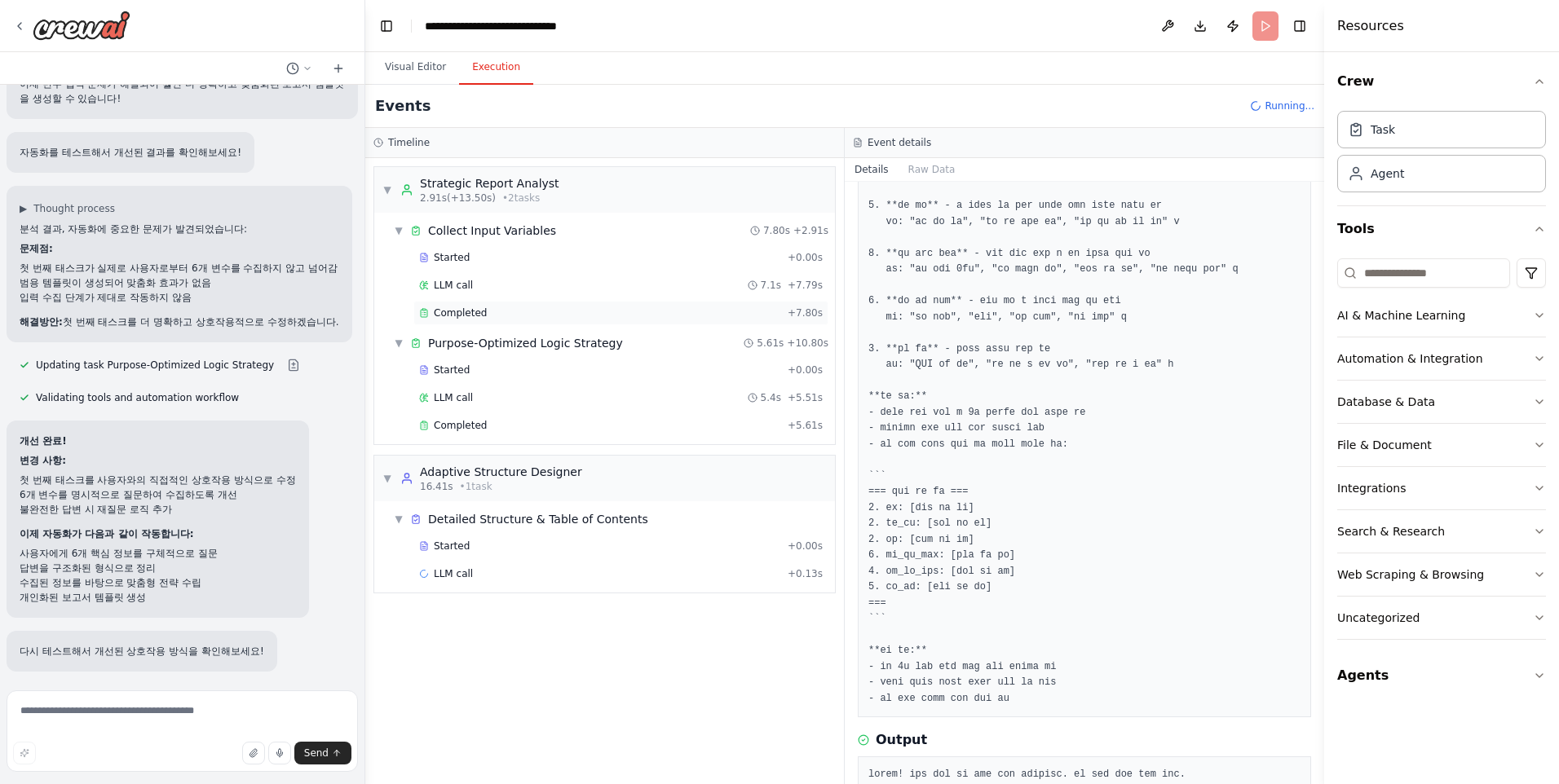
click at [480, 304] on div "Completed + 7.80s" at bounding box center [620, 313] width 415 height 24
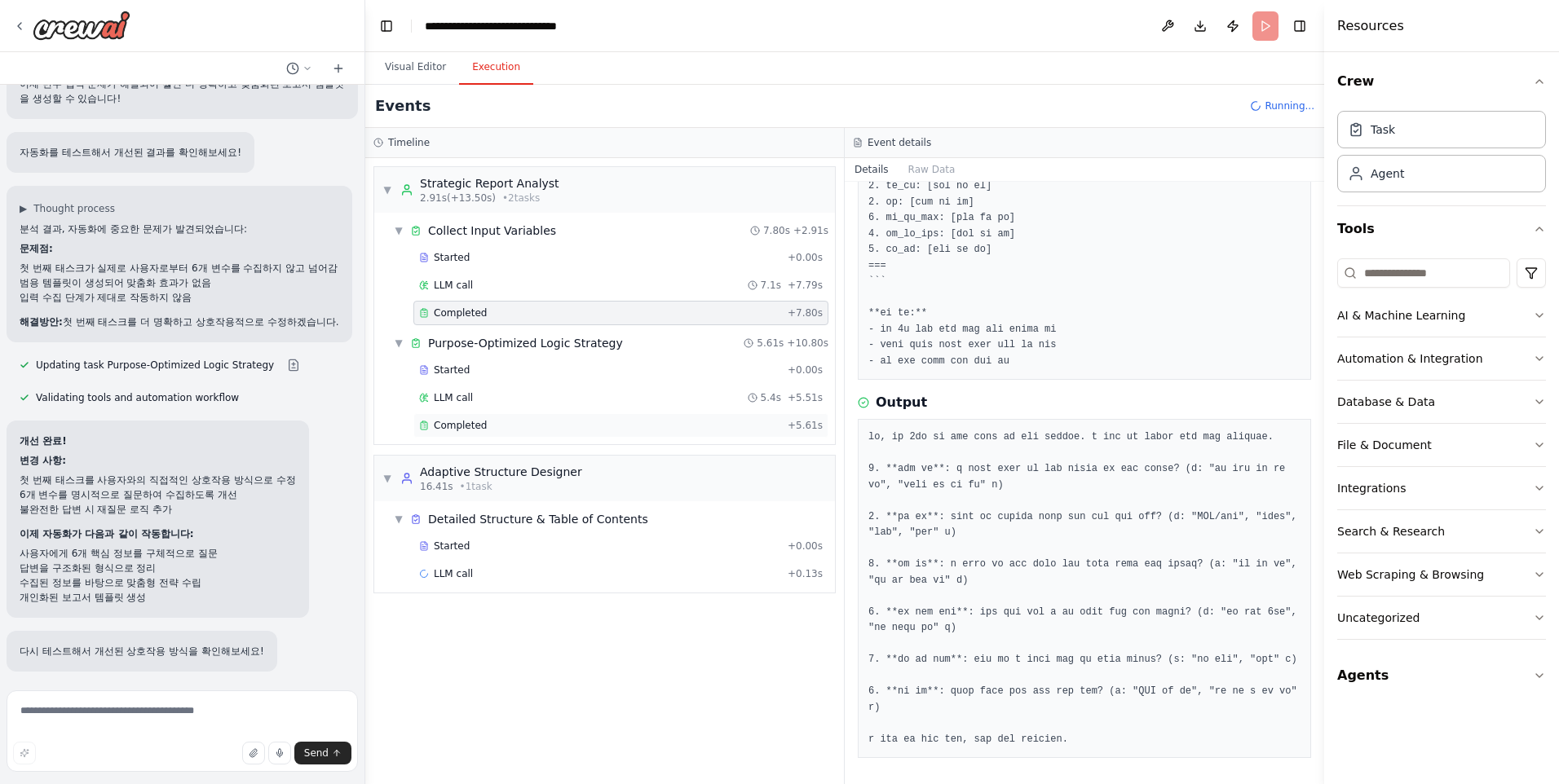
click at [460, 428] on span "Completed" at bounding box center [460, 426] width 53 height 13
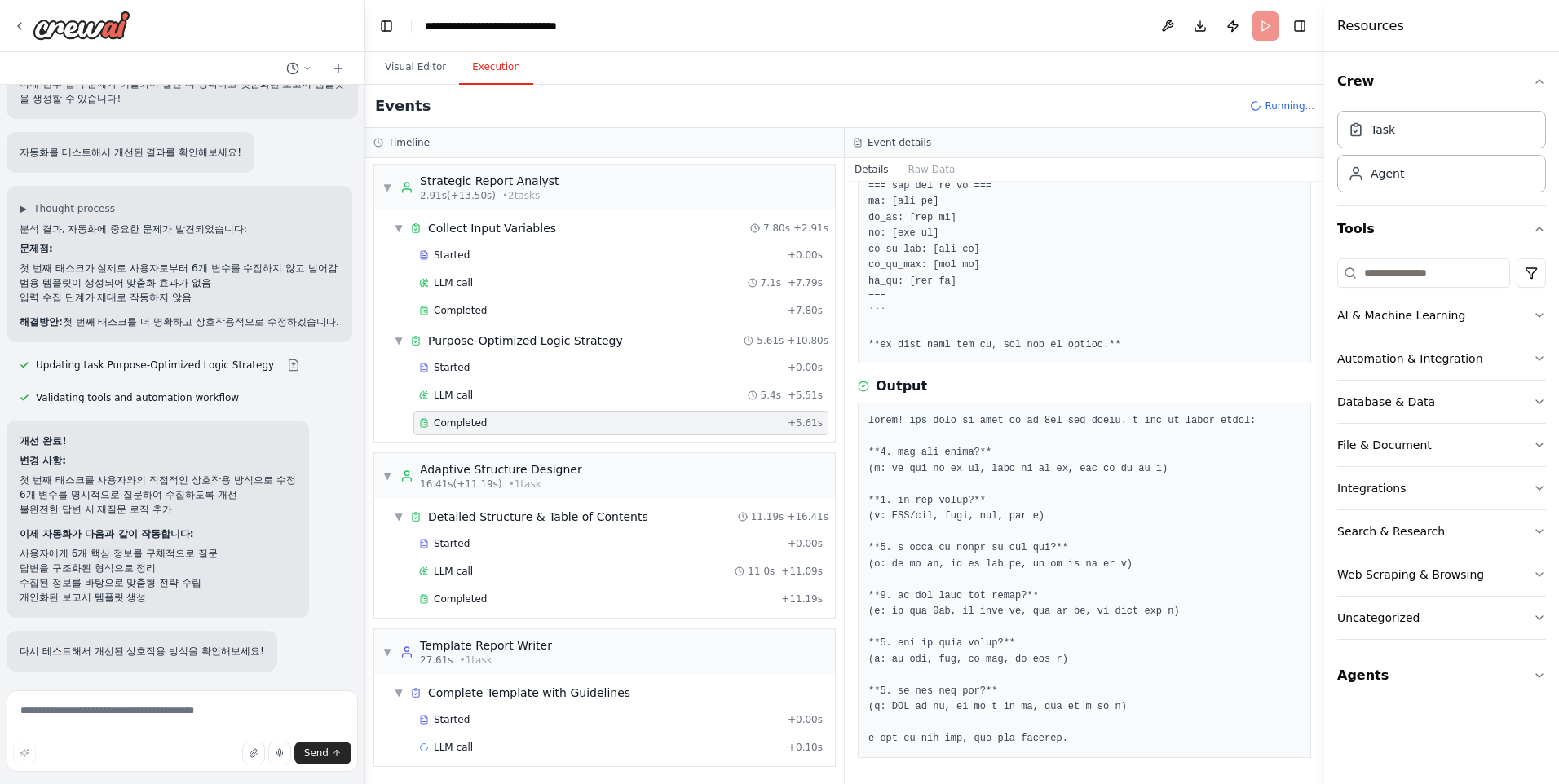
scroll to position [3, 0]
click at [455, 598] on span "Completed" at bounding box center [460, 598] width 53 height 13
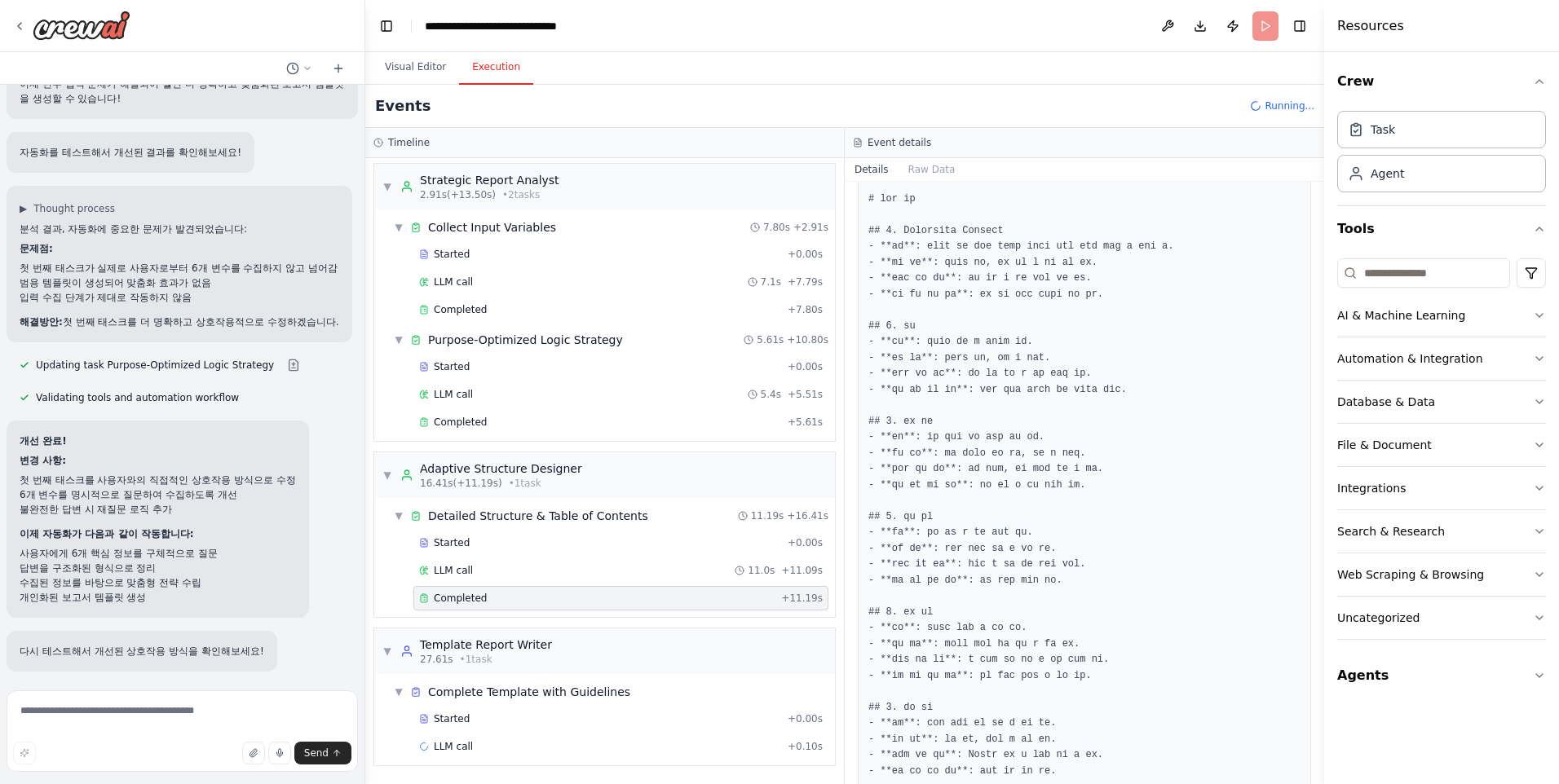
scroll to position [1011, 0]
